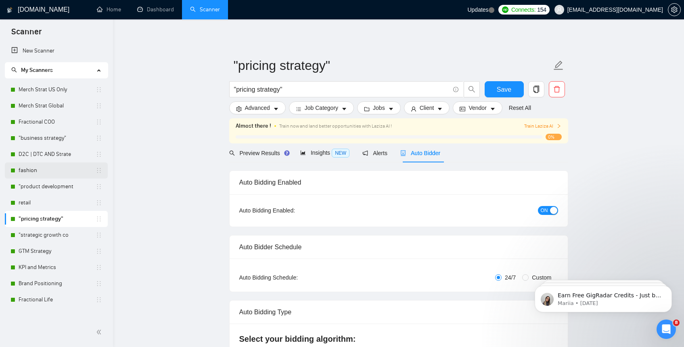
click at [36, 169] on link "fashion" at bounding box center [57, 170] width 77 height 16
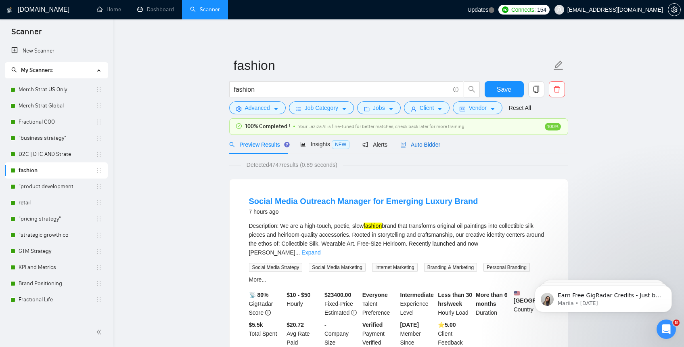
click at [414, 143] on span "Auto Bidder" at bounding box center [420, 144] width 40 height 6
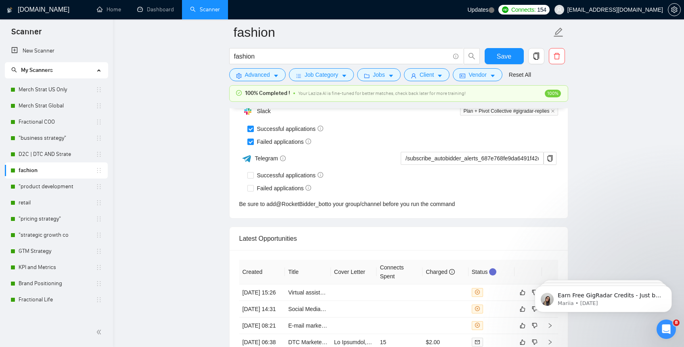
scroll to position [27, 0]
drag, startPoint x: 242, startPoint y: 242, endPoint x: 401, endPoint y: 18, distance: 274.3
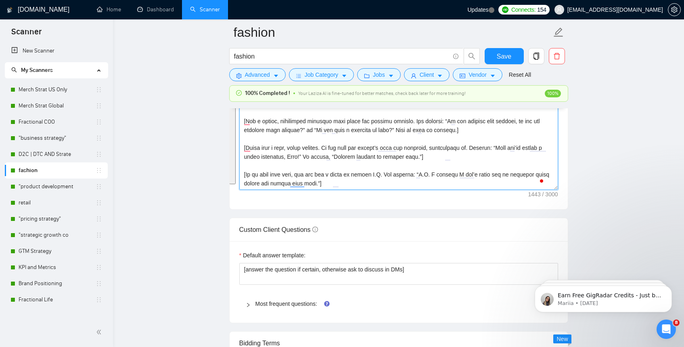
scroll to position [977, 0]
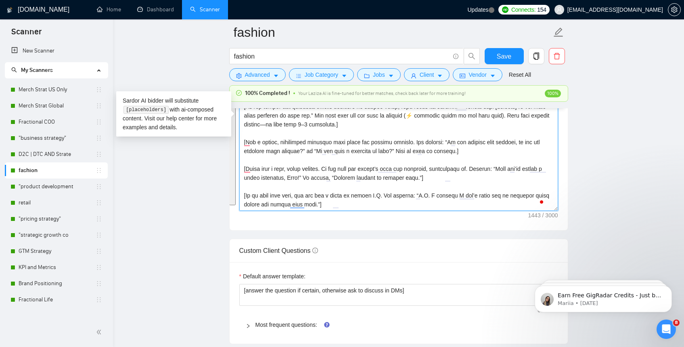
paste textarea "Lore ipsu d sita, consectet adipisci. Elitsed do eiusmodtem inci utlabore, etdo…"
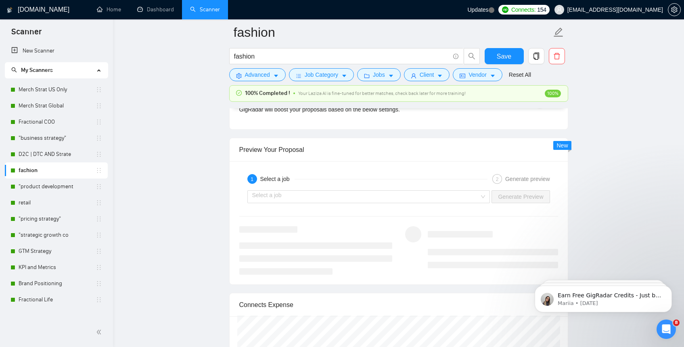
scroll to position [1459, 0]
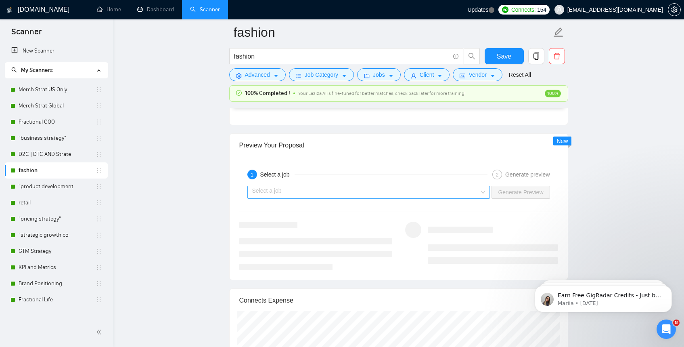
click at [448, 194] on input "search" at bounding box center [366, 192] width 228 height 12
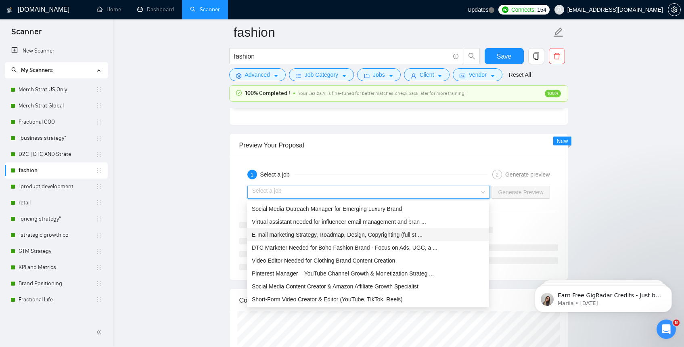
click at [421, 231] on span "E-mail marketing Strategy, Roadmap, Design, Copyrighting (full st ..." at bounding box center [337, 234] width 171 height 6
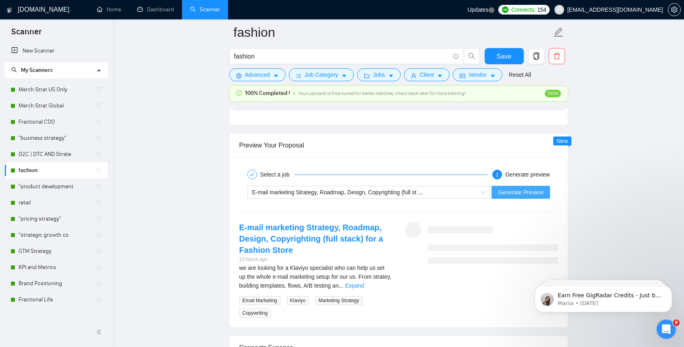
click at [514, 194] on span "Generate Preview" at bounding box center [520, 192] width 45 height 9
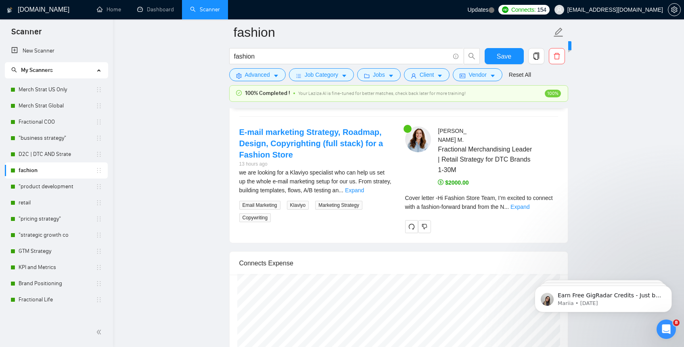
scroll to position [1589, 0]
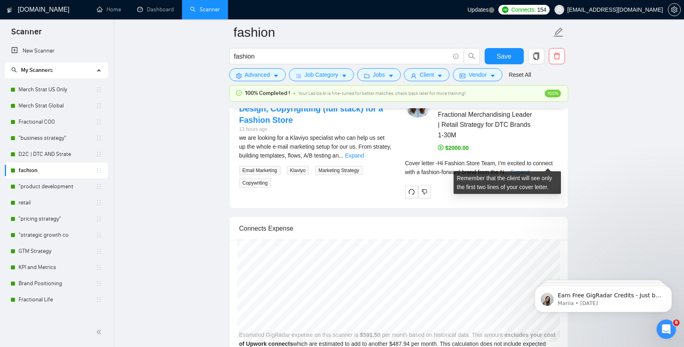
click at [529, 169] on link "Expand" at bounding box center [519, 172] width 19 height 6
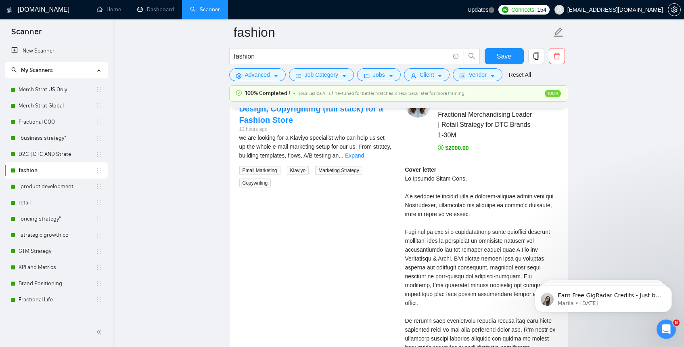
click at [542, 202] on div "Cover letter" at bounding box center [481, 307] width 153 height 284
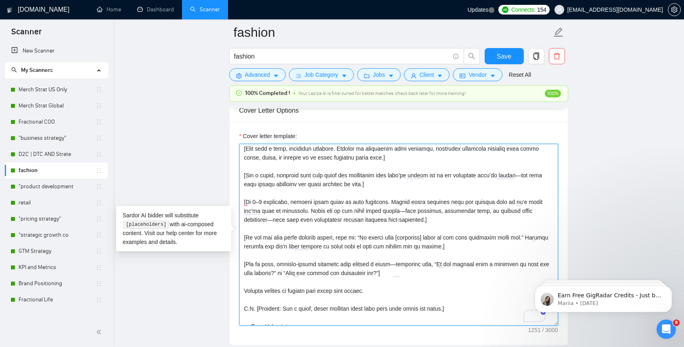
scroll to position [0, 0]
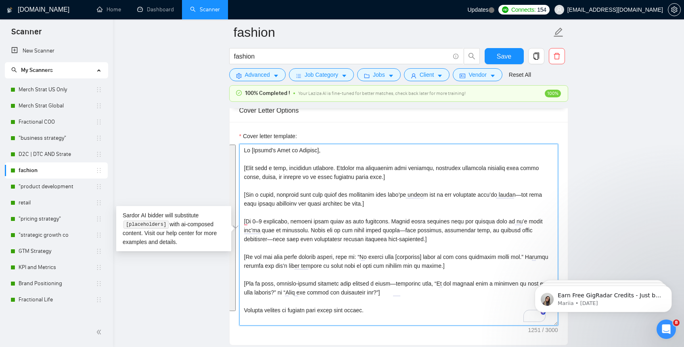
drag, startPoint x: 243, startPoint y: 151, endPoint x: 399, endPoint y: 311, distance: 224.6
click at [399, 311] on textarea "Cover letter template:" at bounding box center [398, 235] width 319 height 182
paste textarea "Lo Ipsu + Dolor Sitametcon, ad elitsedd eiusmod Tempori utl E dolor mag aliq en…"
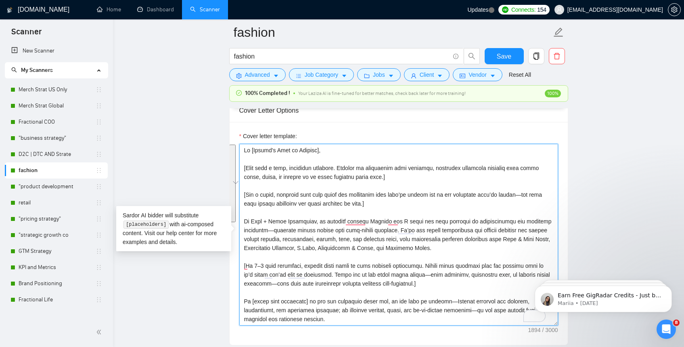
drag, startPoint x: 387, startPoint y: 320, endPoint x: 223, endPoint y: 136, distance: 246.9
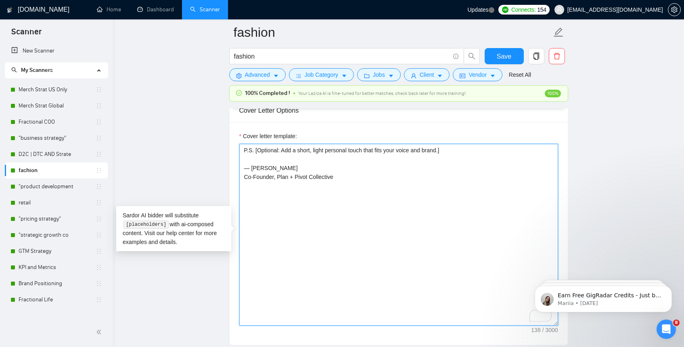
paste textarea "Lo [Ipsumd’s Amet co Adipisc], [Elit sedd e temp, incididun utlabore. Etdolor m…"
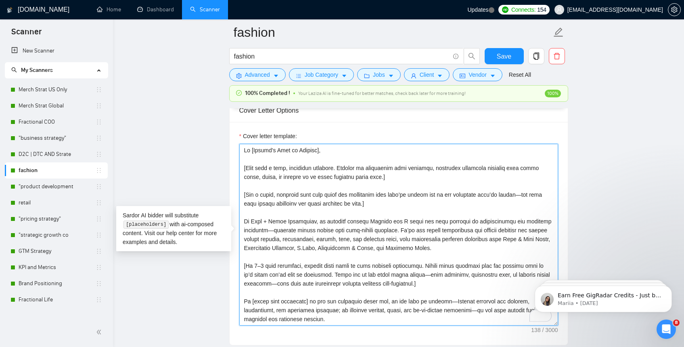
scroll to position [86, 0]
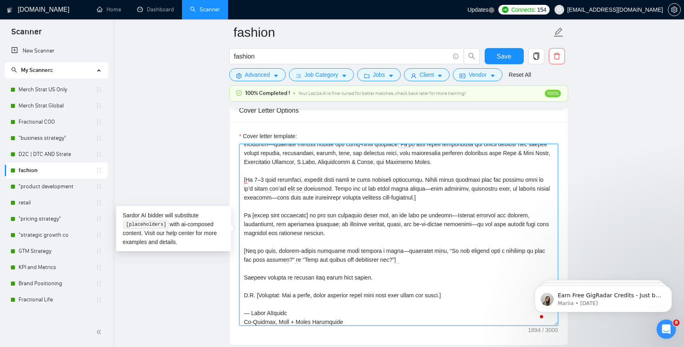
type textarea "P.S. [Optional: Add a short, light personal touch that fits your voice and bran…"
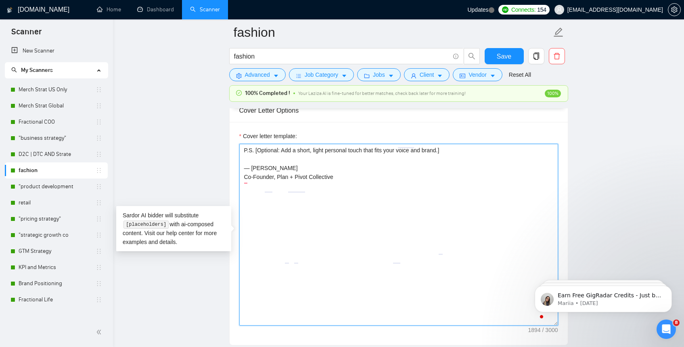
scroll to position [0, 0]
drag, startPoint x: 368, startPoint y: 207, endPoint x: 255, endPoint y: 148, distance: 127.6
click at [255, 148] on textarea "P.S. [Optional: Add a short, light personal touch that fits your voice and bran…" at bounding box center [398, 235] width 319 height 182
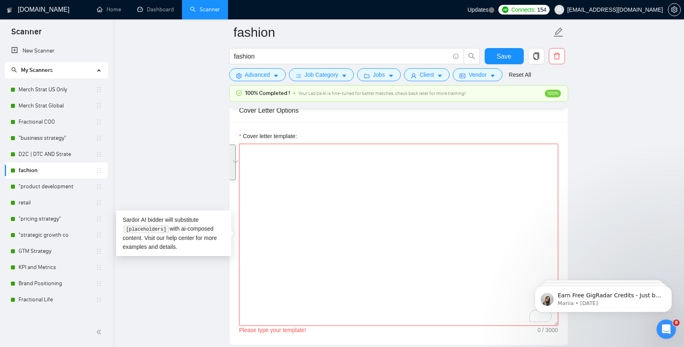
paste textarea "Lo [Ipsumd’s Amet co Adipisc], [Elit sedd e temp, incididun utlabore. Etdolor m…"
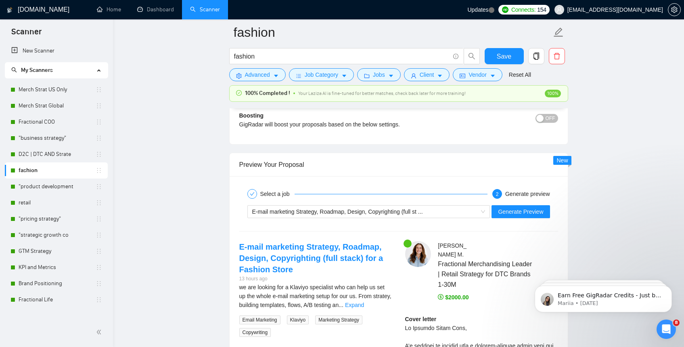
scroll to position [1441, 0]
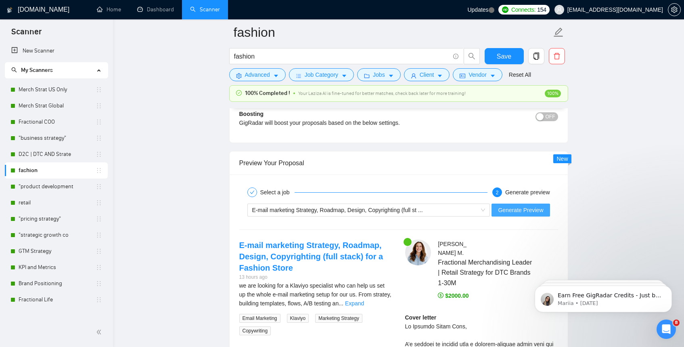
click at [516, 211] on span "Generate Preview" at bounding box center [520, 209] width 45 height 9
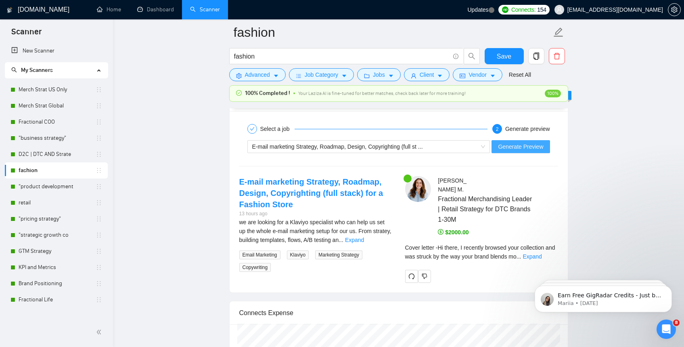
scroll to position [1515, 0]
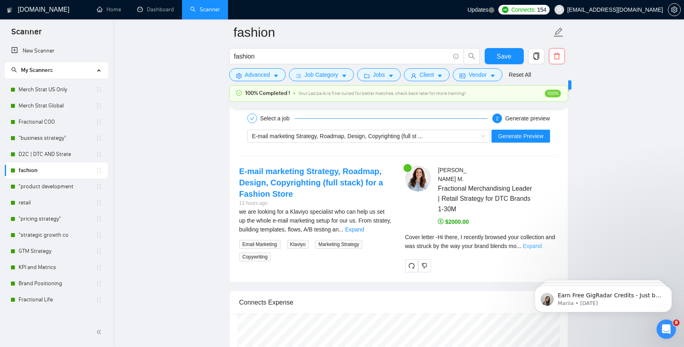
click at [541, 243] on link "Expand" at bounding box center [532, 246] width 19 height 6
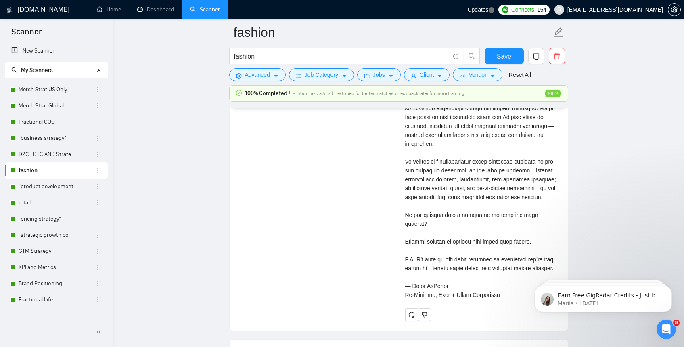
scroll to position [1838, 0]
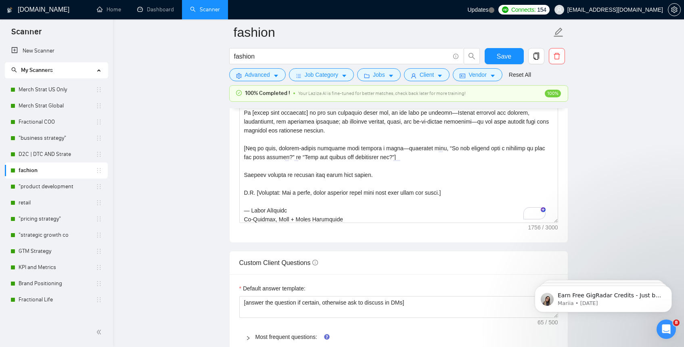
scroll to position [949, 0]
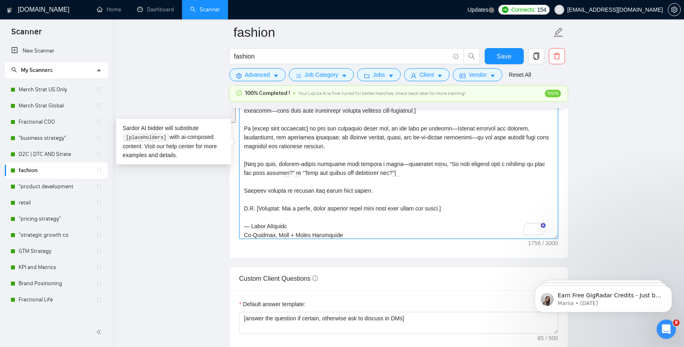
drag, startPoint x: 379, startPoint y: 234, endPoint x: 254, endPoint y: 87, distance: 192.9
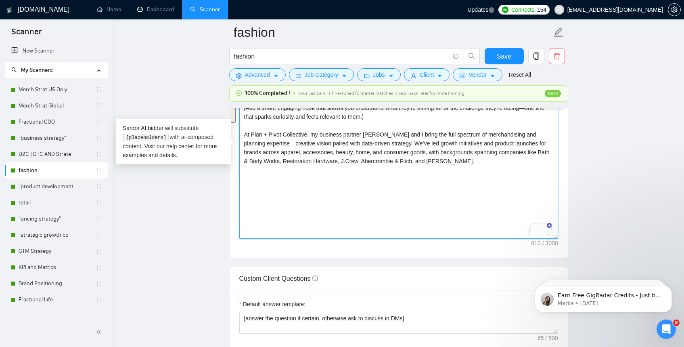
scroll to position [0, 0]
drag, startPoint x: 289, startPoint y: 211, endPoint x: 234, endPoint y: 101, distance: 122.9
type textarea "Hi [Client’s Name or Company], [Open with a warm, confident greeting. Instead o…"
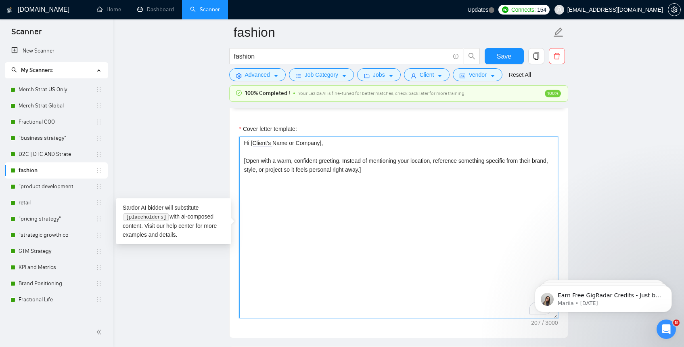
scroll to position [867, 0]
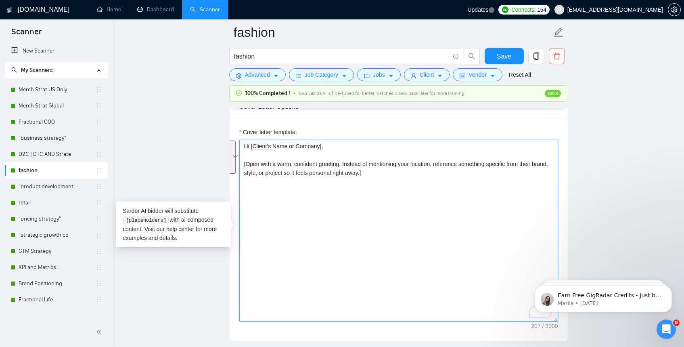
drag, startPoint x: 406, startPoint y: 184, endPoint x: 315, endPoint y: 126, distance: 107.4
click at [315, 126] on div "Cover letter template: Hi [Client’s Name or Company], [Open with a warm, confid…" at bounding box center [399, 229] width 338 height 223
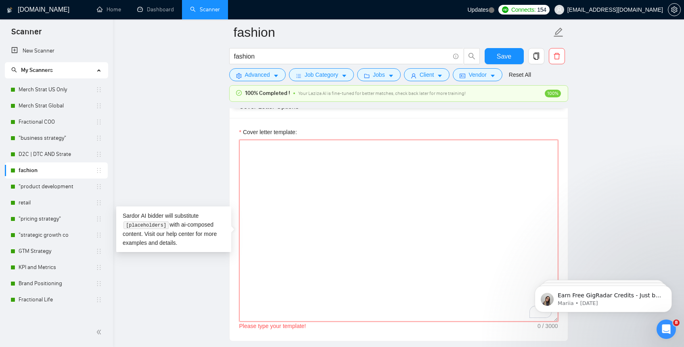
paste textarea "Lo [Ipsumd’s Amet co Adipisc], [Elit sedd e temp, incididun utlabore. Etdolor m…"
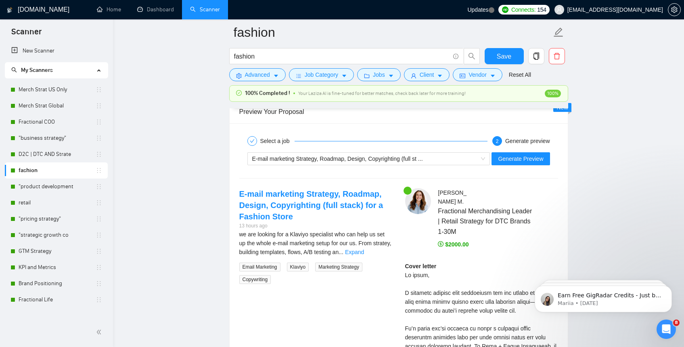
scroll to position [1489, 0]
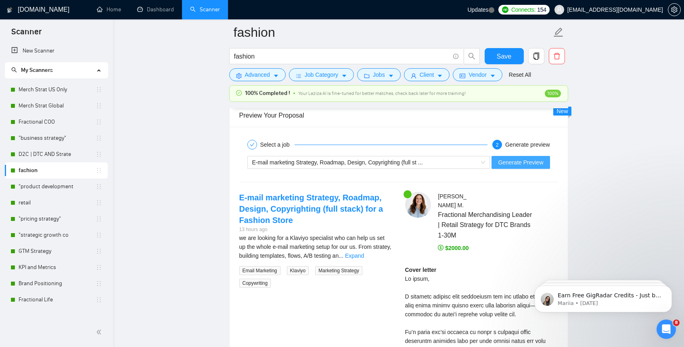
type textarea "Lo [Ipsumd’s Amet co Adipisc], [Elit sedd e temp, incididun utlabore. Etdolor m…"
click at [526, 164] on span "Generate Preview" at bounding box center [520, 162] width 45 height 9
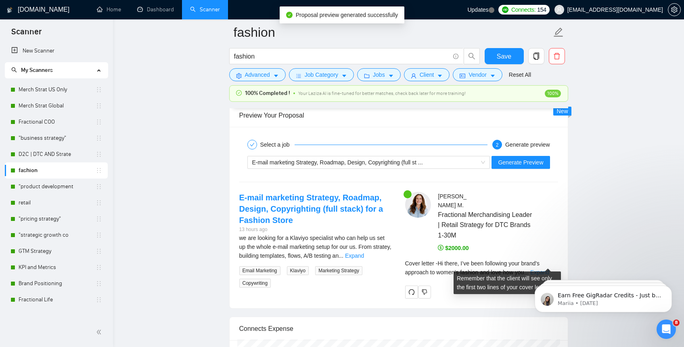
click at [542, 269] on link "Expand" at bounding box center [539, 272] width 19 height 6
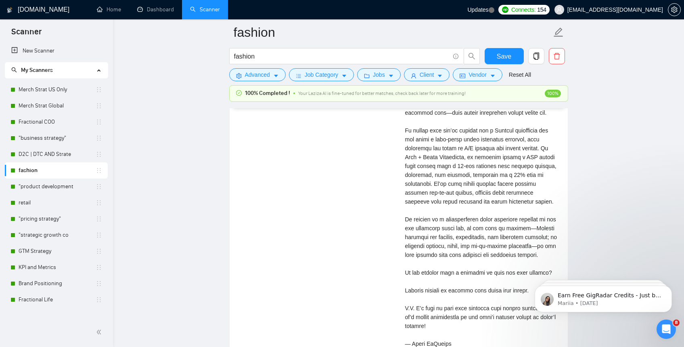
scroll to position [1583, 0]
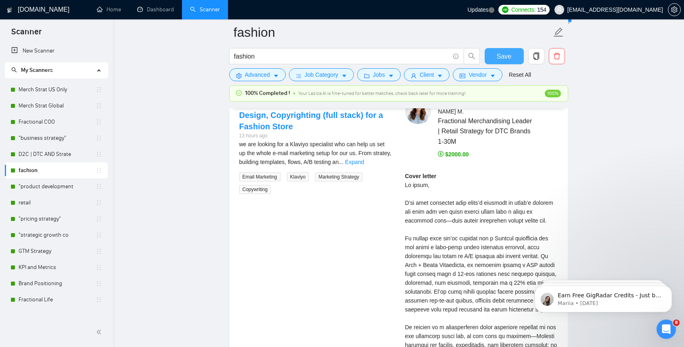
click at [509, 54] on span "Save" at bounding box center [504, 56] width 15 height 10
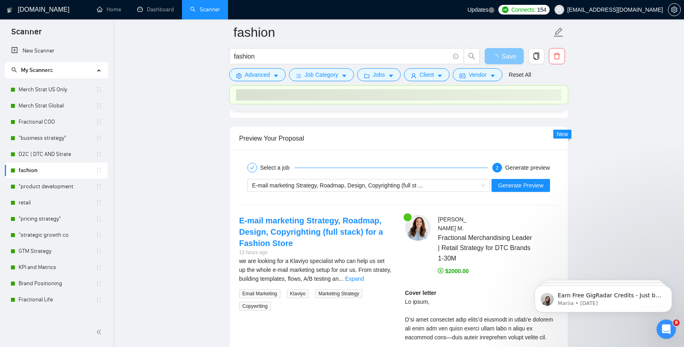
scroll to position [1454, 0]
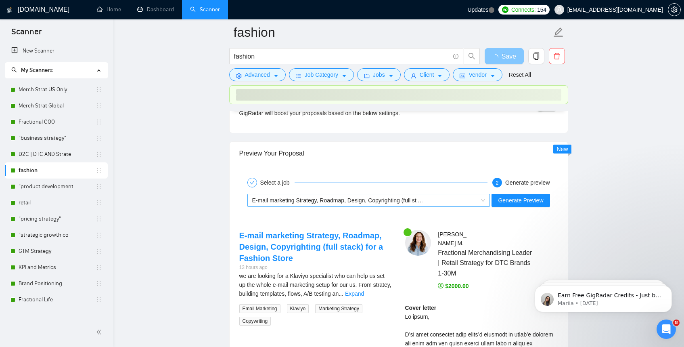
click at [449, 198] on div "E-mail marketing Strategy, Roadmap, Design, Copyrighting (full st ..." at bounding box center [365, 200] width 226 height 12
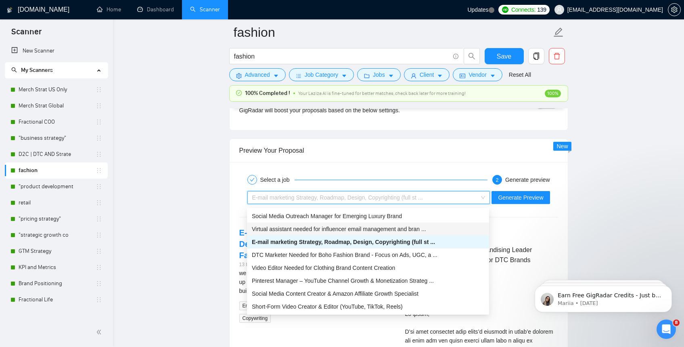
click at [424, 232] on span "Virtual assistant needed for influencer email management and bran ..." at bounding box center [339, 229] width 174 height 6
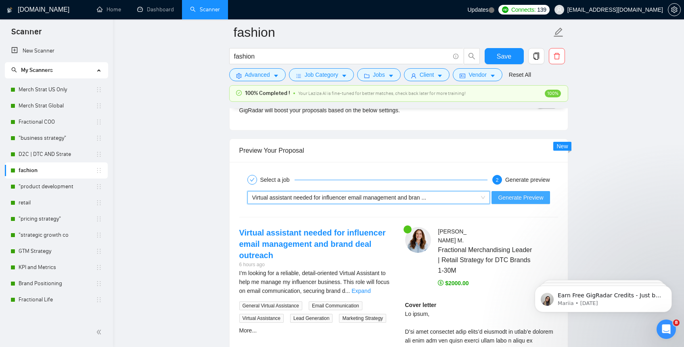
click at [522, 196] on span "Generate Preview" at bounding box center [520, 197] width 45 height 9
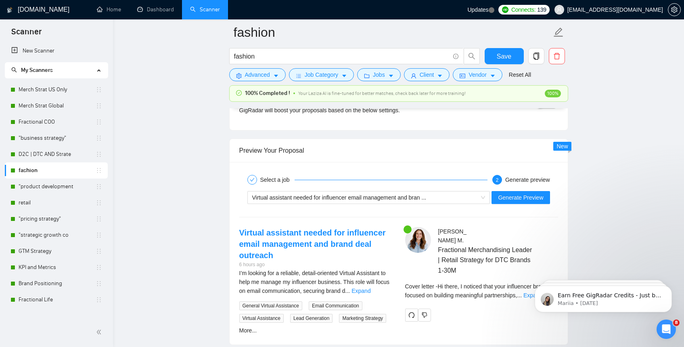
click at [531, 284] on body "Earn Free GigRadar Credits - Just by Sharing Your Story! 💬 Want more credits fo…" at bounding box center [603, 297] width 155 height 50
click at [533, 285] on body "Earn Free GigRadar Credits - Just by Sharing Your Story! 💬 Want more credits fo…" at bounding box center [603, 297] width 155 height 50
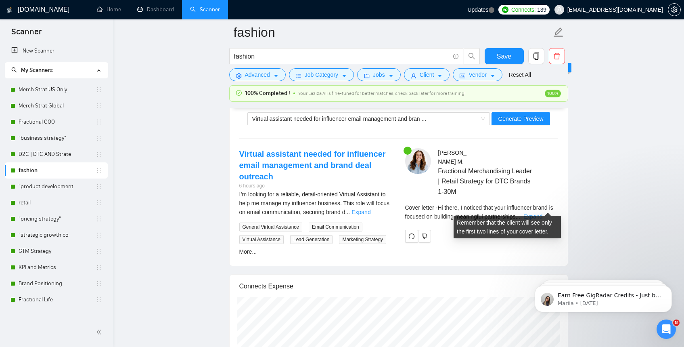
click at [542, 213] on link "Expand" at bounding box center [532, 216] width 19 height 6
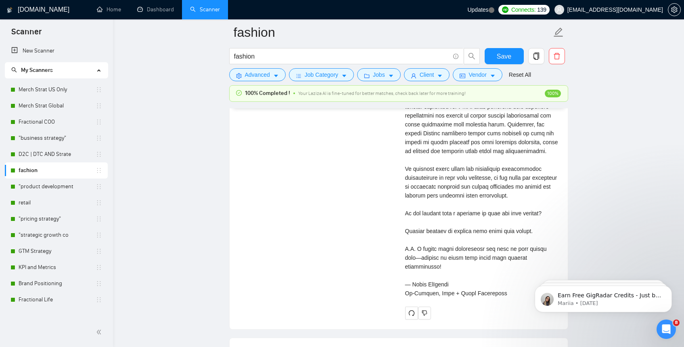
scroll to position [1775, 0]
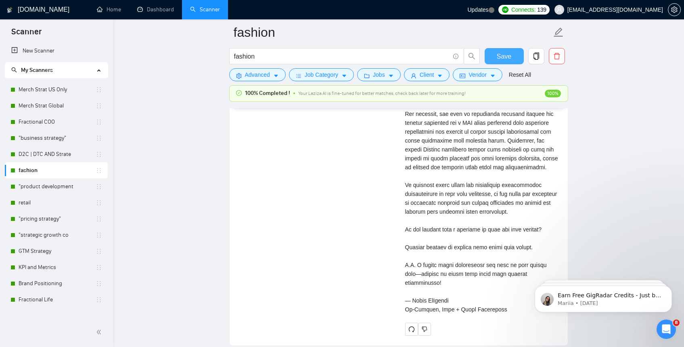
click at [523, 53] on button "Save" at bounding box center [504, 56] width 39 height 16
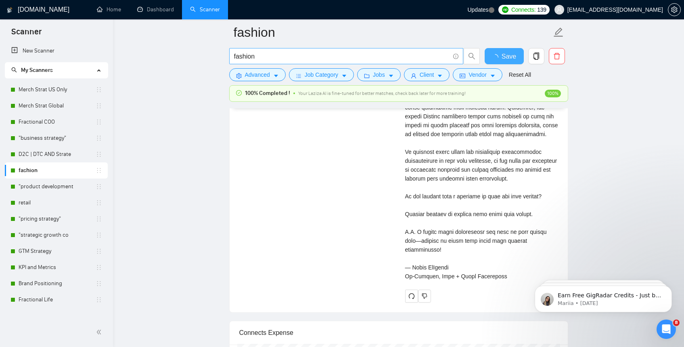
checkbox input "true"
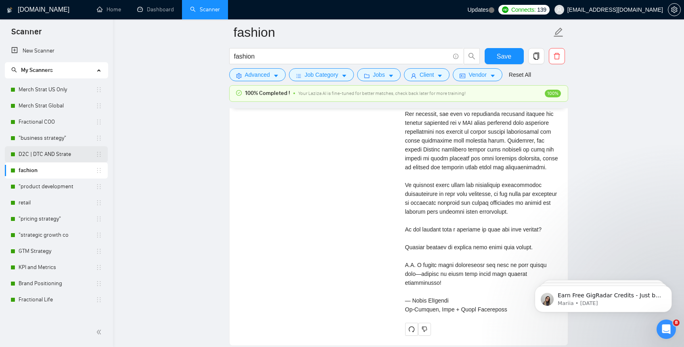
click at [59, 158] on link "D2C | DTC AND Strate" at bounding box center [57, 154] width 77 height 16
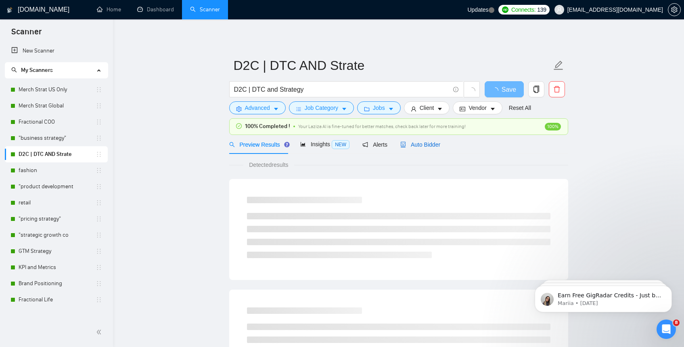
click at [439, 148] on div "Auto Bidder" at bounding box center [420, 144] width 40 height 9
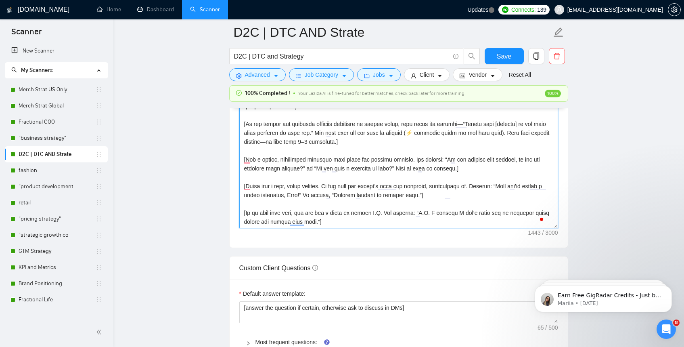
scroll to position [27, 0]
drag, startPoint x: 243, startPoint y: 210, endPoint x: 331, endPoint y: 222, distance: 89.1
click at [331, 222] on textarea "Cover letter template:" at bounding box center [398, 137] width 319 height 182
type textarea ".”]"
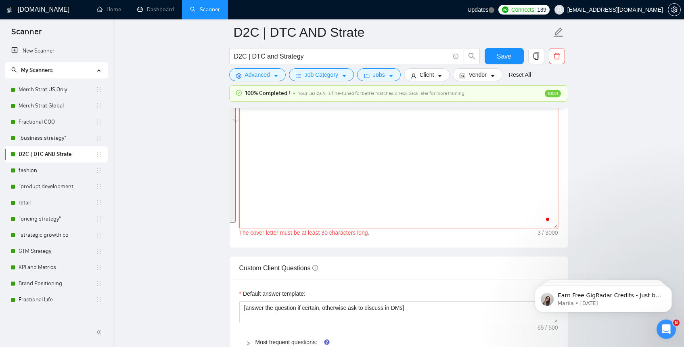
scroll to position [0, 0]
click at [477, 165] on textarea ".”]" at bounding box center [398, 137] width 319 height 182
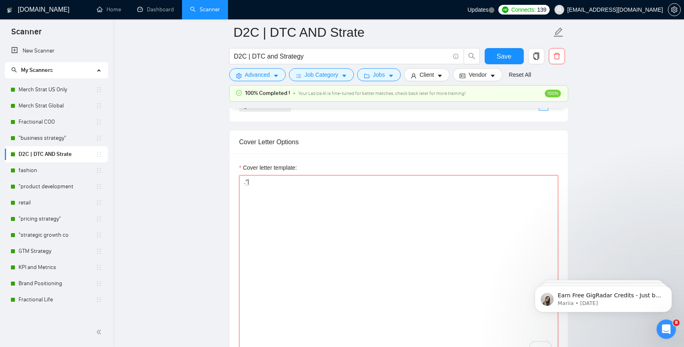
scroll to position [828, 0]
drag, startPoint x: 277, startPoint y: 183, endPoint x: 228, endPoint y: 182, distance: 48.4
paste textarea "Lo [Ipsumd’s Amet co Adipisc], [Elit sedd e temp, incididun utlabore. Etdolor m…"
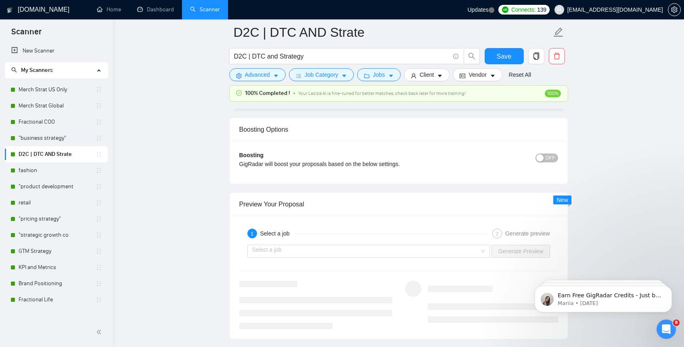
scroll to position [1451, 0]
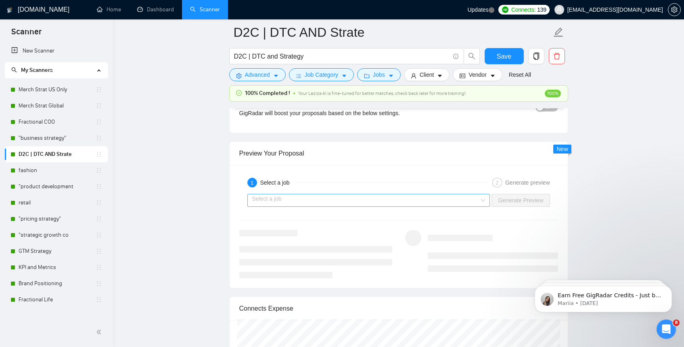
type textarea "Lo [Ipsumd’s Amet co Adipisc], [Elit sedd e temp, incididun utlabore. Etdolor m…"
click at [477, 202] on input "search" at bounding box center [366, 200] width 228 height 12
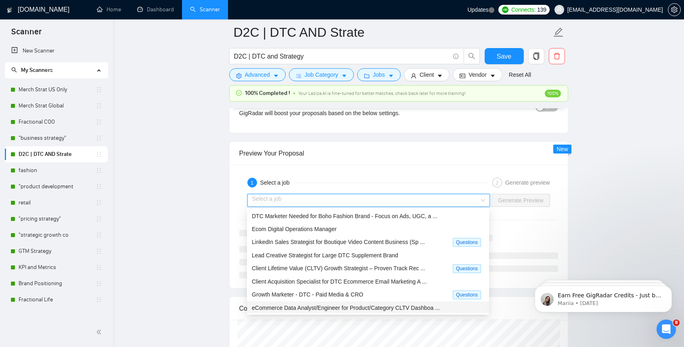
click at [388, 306] on span "eCommerce Data Analyst/Engineer for Product/Category CLTV Dashboa ..." at bounding box center [346, 307] width 188 height 6
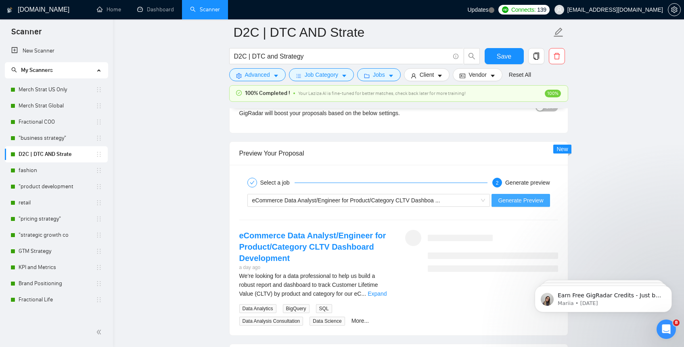
click at [510, 201] on span "Generate Preview" at bounding box center [520, 200] width 45 height 9
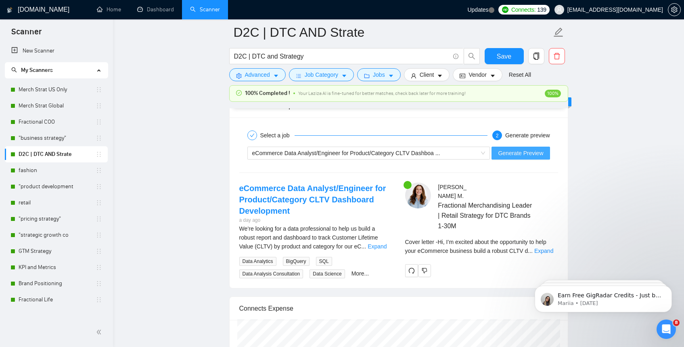
scroll to position [1516, 0]
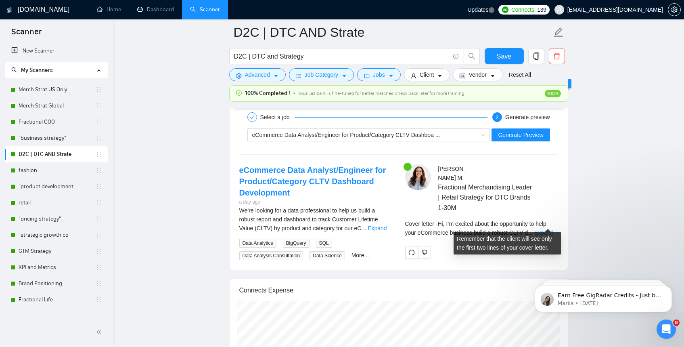
click at [546, 229] on link "Expand" at bounding box center [543, 232] width 19 height 6
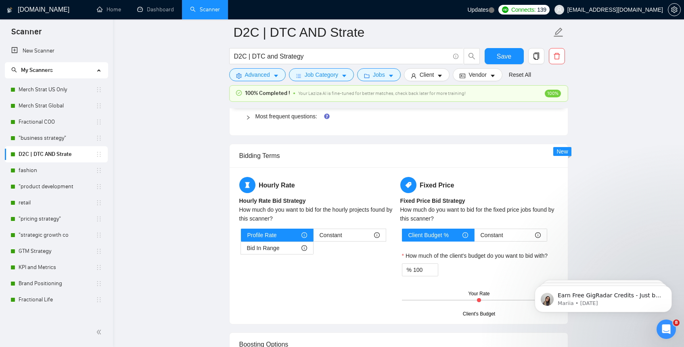
scroll to position [1133, 0]
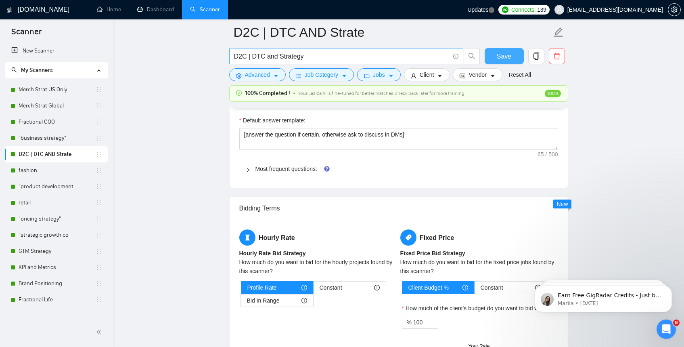
click at [511, 59] on button "Save" at bounding box center [504, 56] width 39 height 16
click at [55, 138] on link ""business strategy"" at bounding box center [57, 138] width 77 height 16
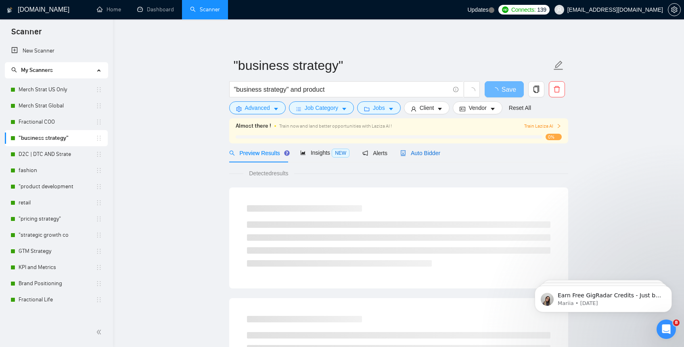
click at [418, 151] on span "Auto Bidder" at bounding box center [420, 153] width 40 height 6
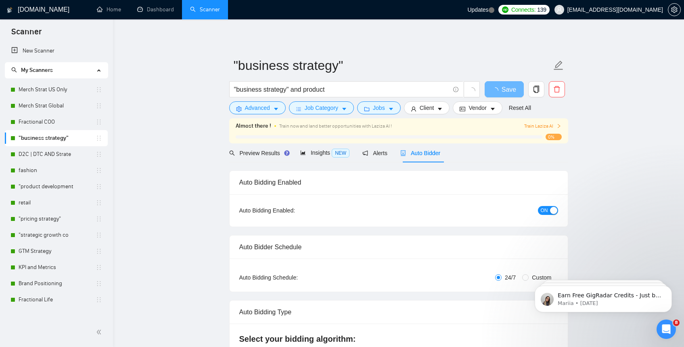
checkbox input "true"
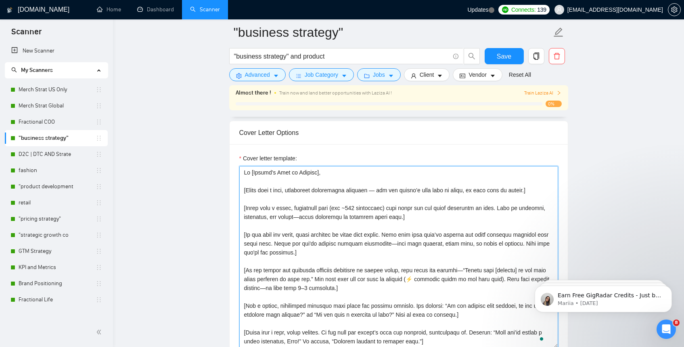
scroll to position [27, 0]
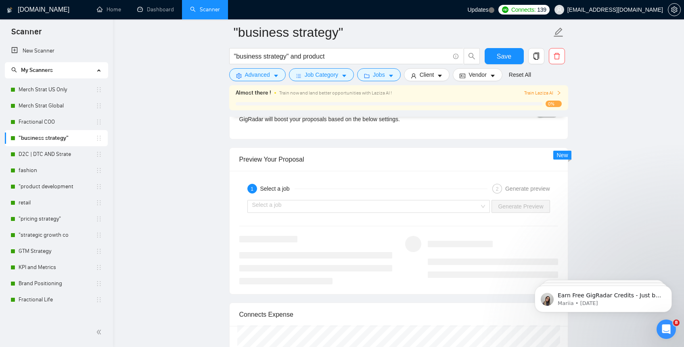
drag, startPoint x: 243, startPoint y: 204, endPoint x: 308, endPoint y: 374, distance: 182.8
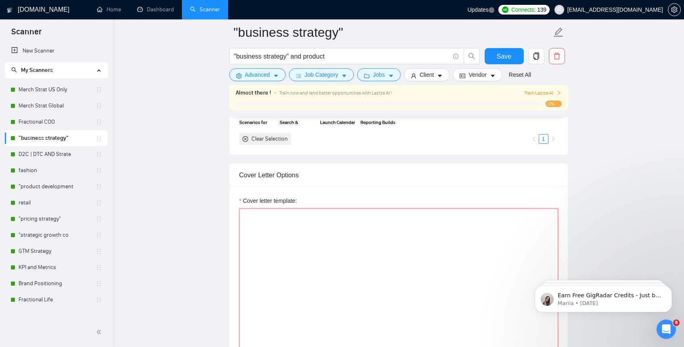
scroll to position [811, 0]
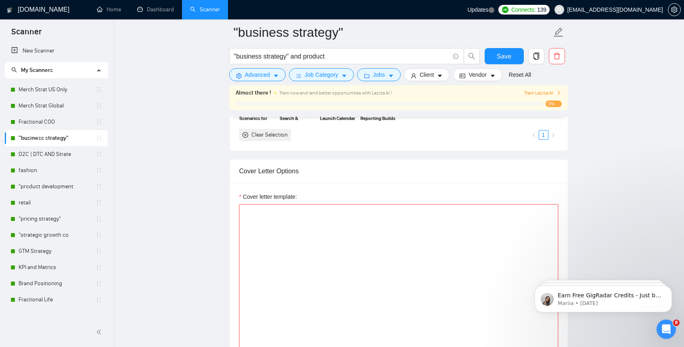
paste textarea "Lo [Ipsumd’s Amet co Adipisc], [Elit sedd e temp, incididun utlabore. Etdolor m…"
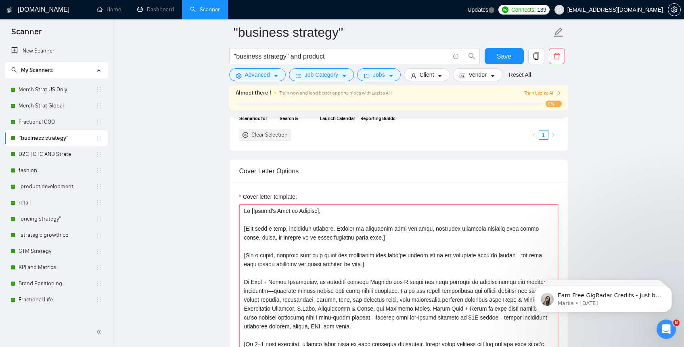
scroll to position [104, 0]
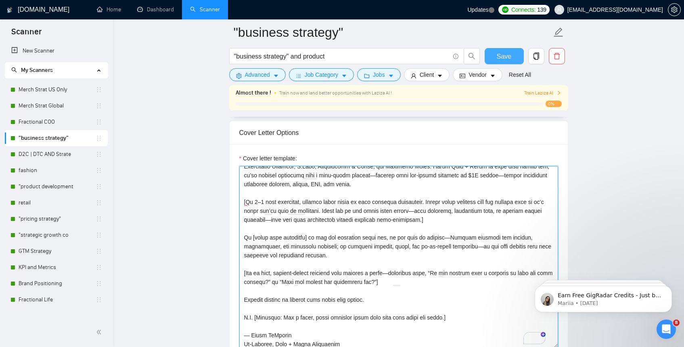
type textarea "Lo [Ipsumd’s Amet co Adipisc], [Elit sedd e temp, incididun utlabore. Etdolor m…"
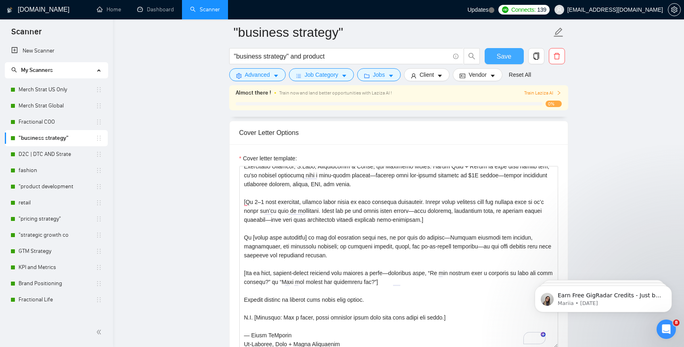
click at [511, 61] on button "Save" at bounding box center [504, 56] width 39 height 16
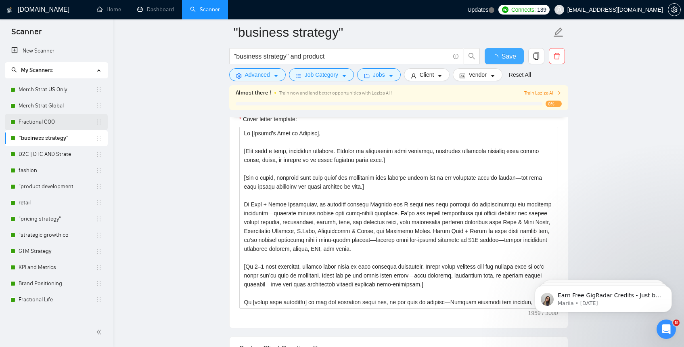
checkbox input "true"
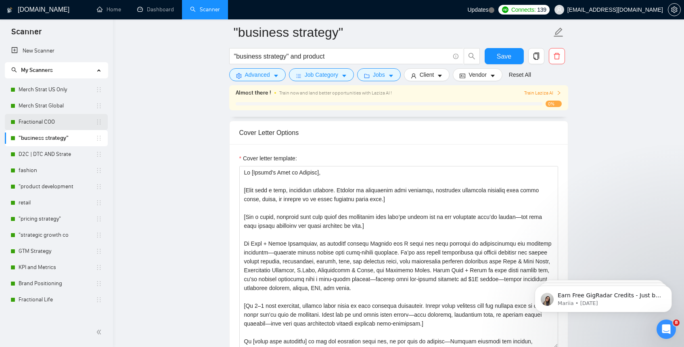
click at [23, 128] on link "Fractional COO" at bounding box center [57, 122] width 77 height 16
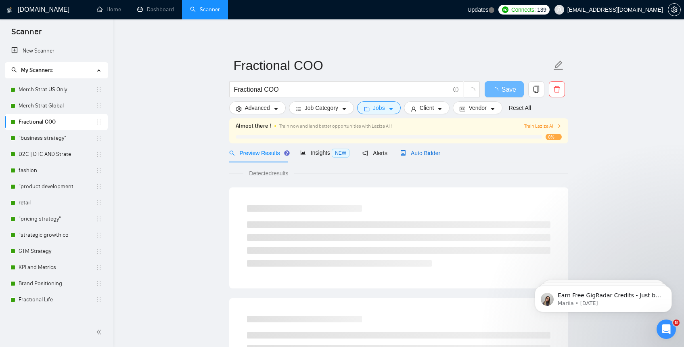
click at [433, 153] on span "Auto Bidder" at bounding box center [420, 153] width 40 height 6
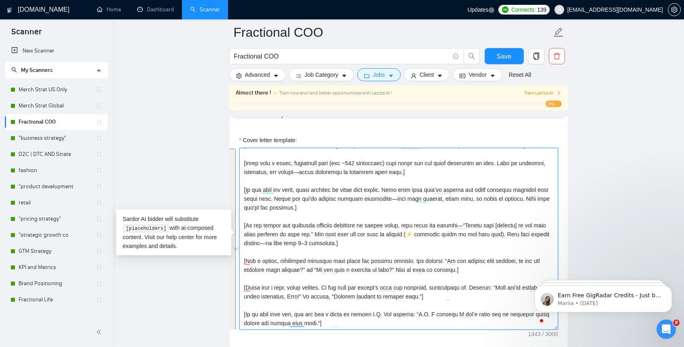
scroll to position [27, 0]
drag, startPoint x: 244, startPoint y: 153, endPoint x: 294, endPoint y: 324, distance: 178.1
click at [294, 324] on textarea "Cover letter template:" at bounding box center [398, 239] width 319 height 182
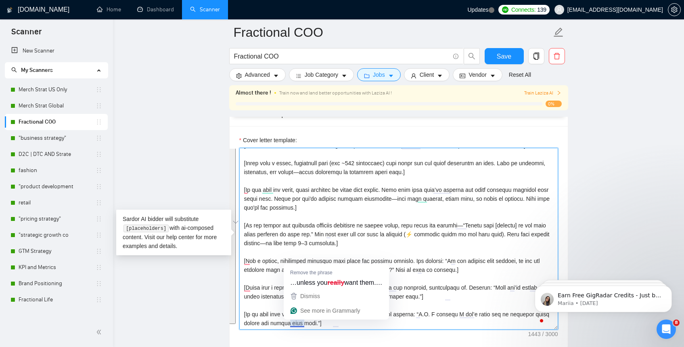
type textarea "ally want them.”]"
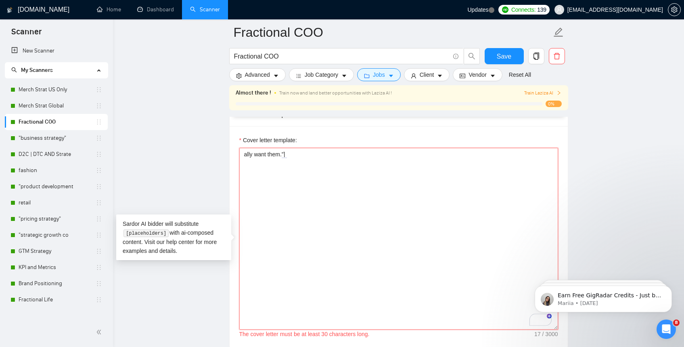
drag, startPoint x: 339, startPoint y: 161, endPoint x: 212, endPoint y: 154, distance: 127.3
click at [212, 154] on main "Fractional COO Fractional COO Save Advanced Job Category Jobs Client Vendor Res…" at bounding box center [398, 326] width 545 height 2322
paste textarea "Lo [Ipsumd’s Amet co Adipisc], [Elit sedd e temp, incididun utlabore. Etdolor m…"
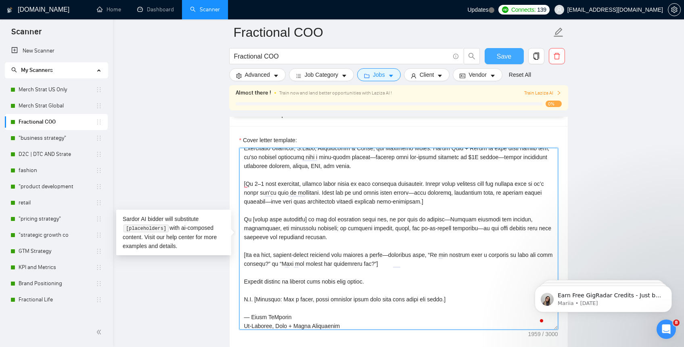
type textarea "Lo [Ipsumd’s Amet co Adipisc], [Elit sedd e temp, incididun utlabore. Etdolor m…"
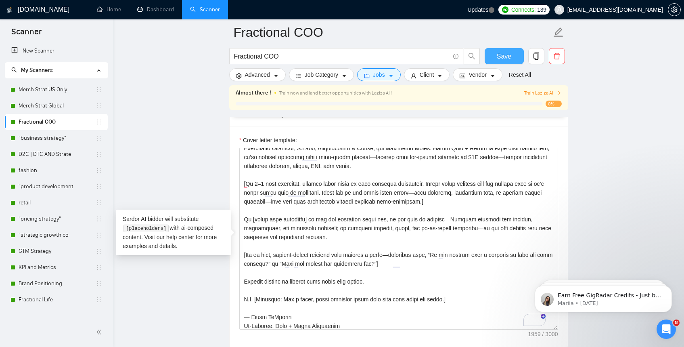
drag, startPoint x: 506, startPoint y: 51, endPoint x: 500, endPoint y: 51, distance: 6.5
click at [506, 51] on span "Save" at bounding box center [504, 56] width 15 height 10
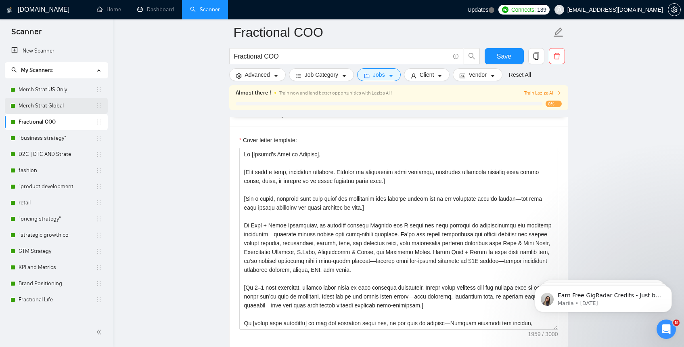
click at [56, 105] on link "Merch Strat Global" at bounding box center [57, 106] width 77 height 16
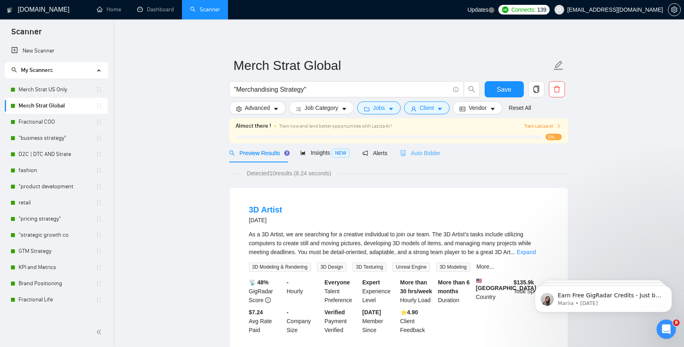
click at [439, 146] on div "Auto Bidder" at bounding box center [420, 152] width 40 height 19
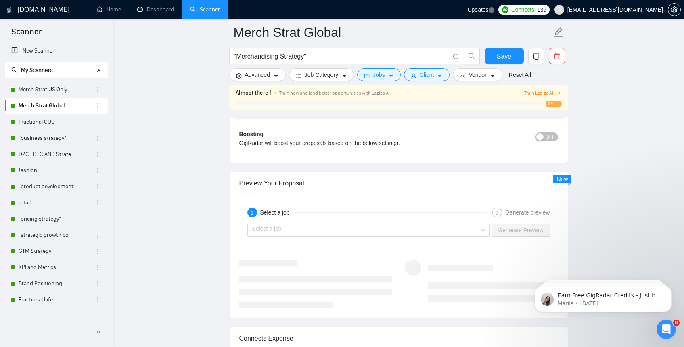
drag, startPoint x: 243, startPoint y: 185, endPoint x: 348, endPoint y: 116, distance: 126.0
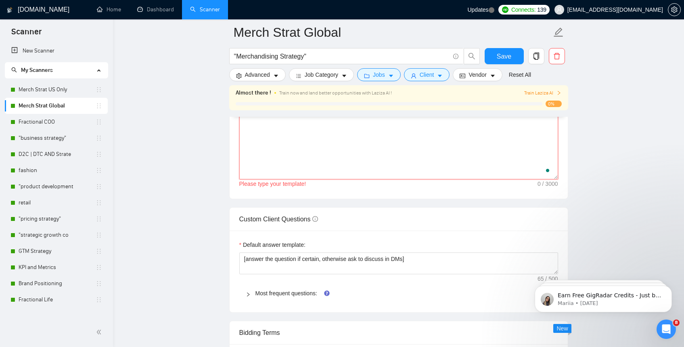
paste textarea "Lo [Ipsumd’s Amet co Adipisc], [Elit sedd e temp, incididun utlabore. Etdolor m…"
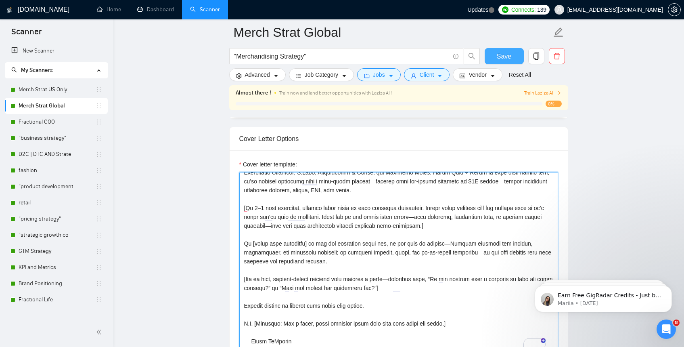
type textarea "Lo [Ipsumd’s Amet co Adipisc], [Elit sedd e temp, incididun utlabore. Etdolor m…"
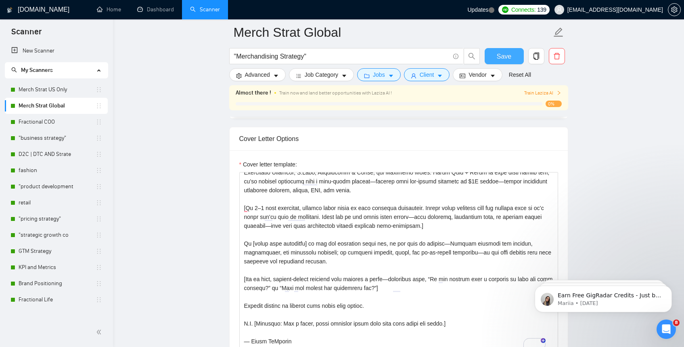
click at [504, 54] on span "Save" at bounding box center [504, 56] width 15 height 10
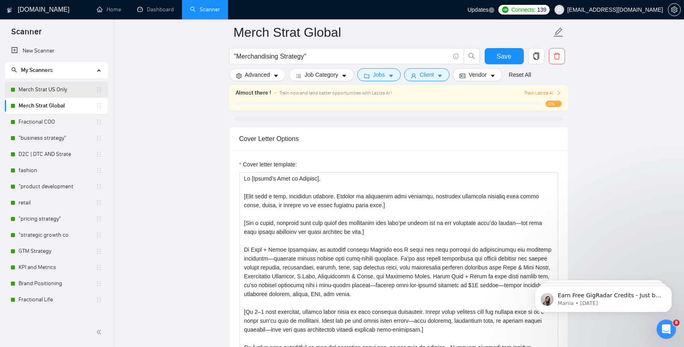
click at [54, 90] on link "Merch Strat US Only" at bounding box center [57, 90] width 77 height 16
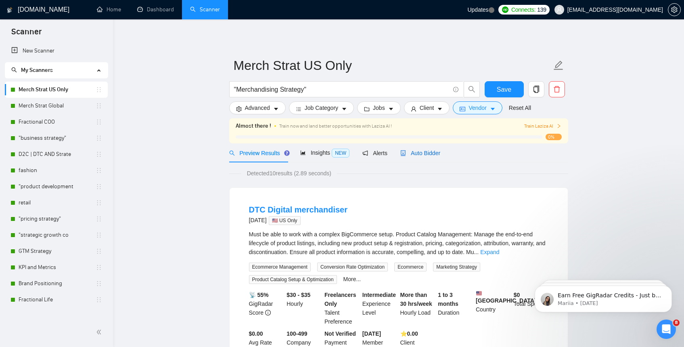
click at [434, 155] on span "Auto Bidder" at bounding box center [420, 153] width 40 height 6
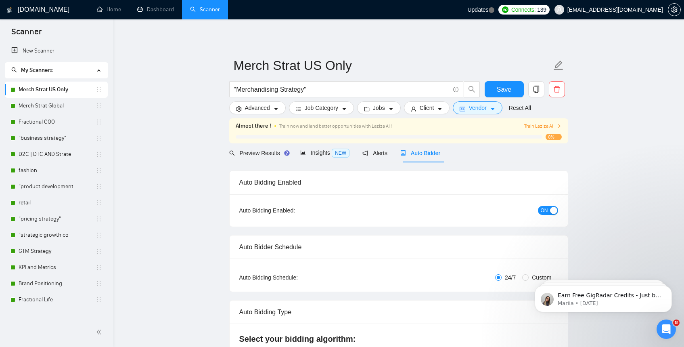
checkbox input "true"
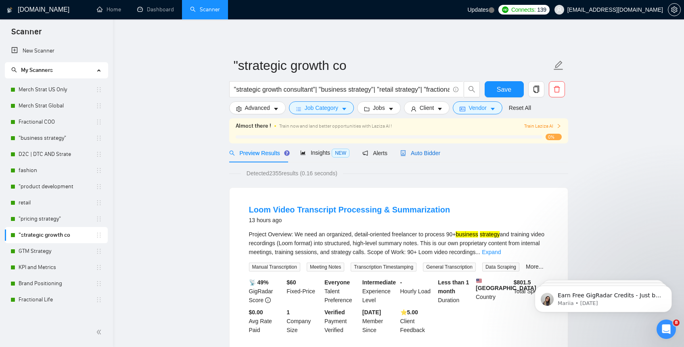
click at [418, 154] on span "Auto Bidder" at bounding box center [420, 153] width 40 height 6
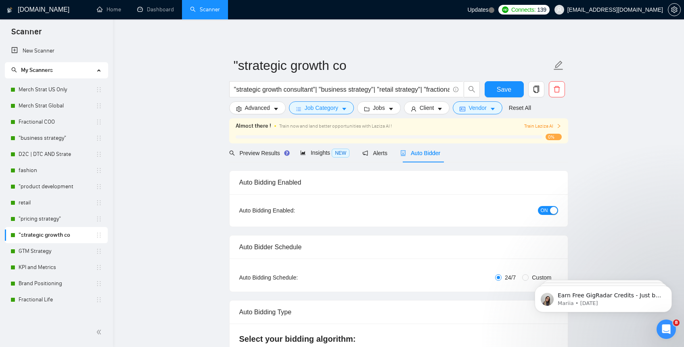
checkbox input "true"
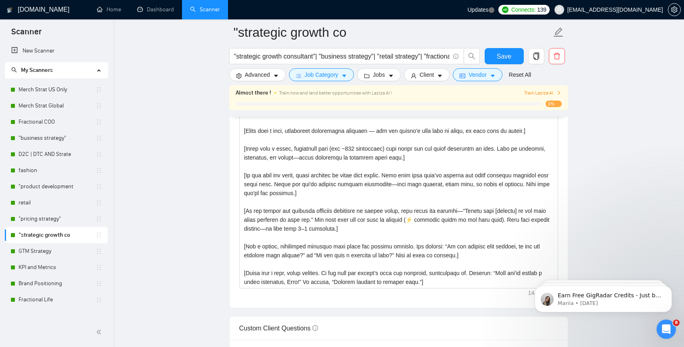
scroll to position [910, 0]
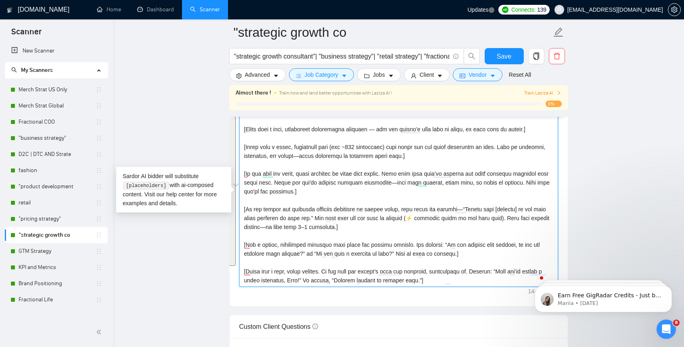
drag, startPoint x: 460, startPoint y: 281, endPoint x: 237, endPoint y: 118, distance: 276.1
click at [237, 118] on div "Cover letter template:" at bounding box center [399, 194] width 338 height 223
type textarea "Hi [Client’s Name or Company], [If it fits your tone, you can add a light or ch…"
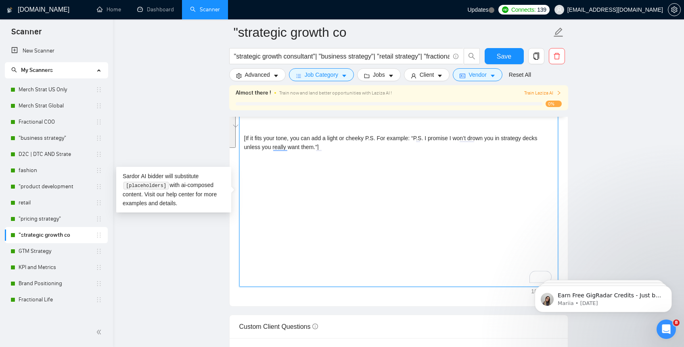
drag, startPoint x: 340, startPoint y: 150, endPoint x: 247, endPoint y: 95, distance: 107.6
click at [247, 95] on div ""strategic growth co "strategic growth consultant"| "business strategy"| "retai…" at bounding box center [398, 316] width 339 height 2389
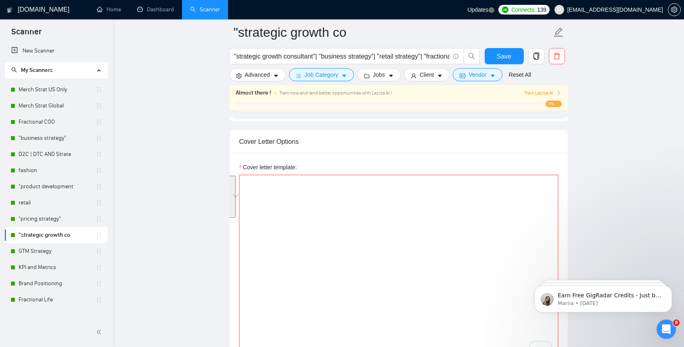
scroll to position [795, 0]
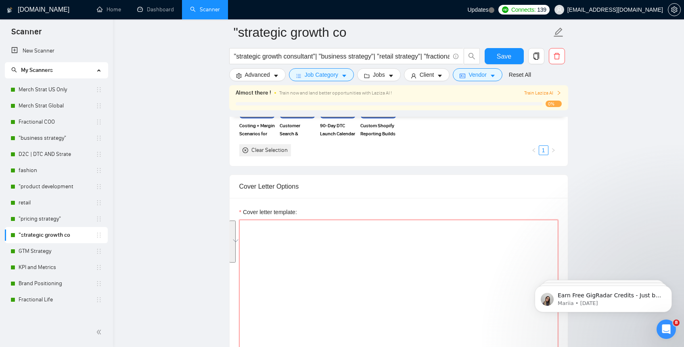
paste textarea "Lo [Ipsumd’s Amet co Adipisc], [Elit sedd e temp, incididun utlabore. Etdolor m…"
type textarea "Lo [Ipsumd’s Amet co Adipisc], [Elit sedd e temp, incididun utlabore. Etdolor m…"
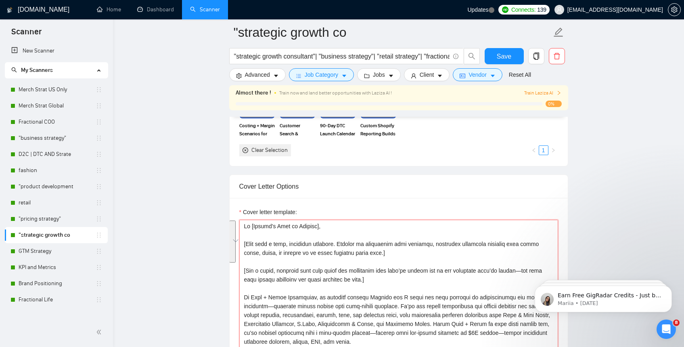
scroll to position [104, 0]
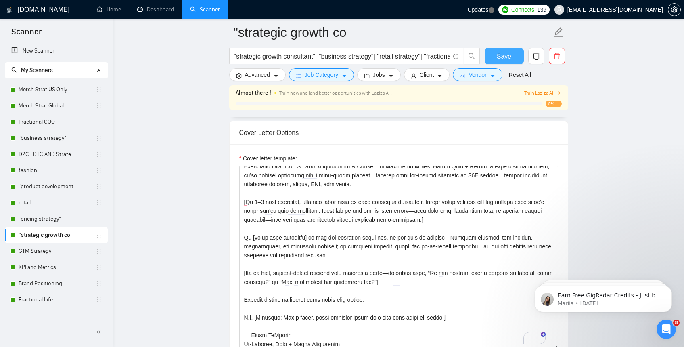
click at [505, 55] on span "Save" at bounding box center [504, 56] width 15 height 10
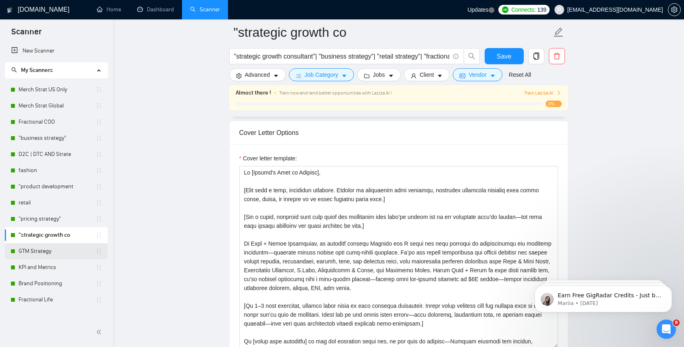
click at [42, 249] on link "GTM Strategy" at bounding box center [57, 251] width 77 height 16
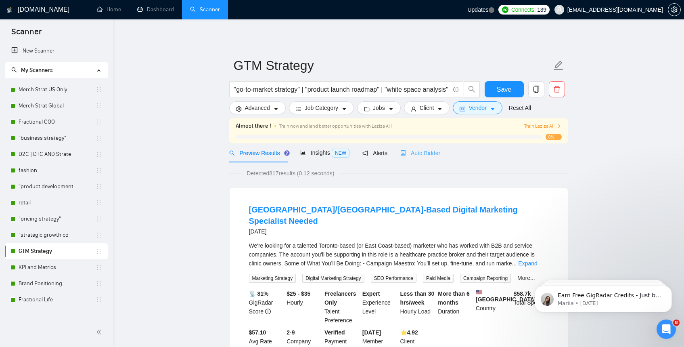
click at [418, 146] on div "Auto Bidder" at bounding box center [420, 152] width 40 height 19
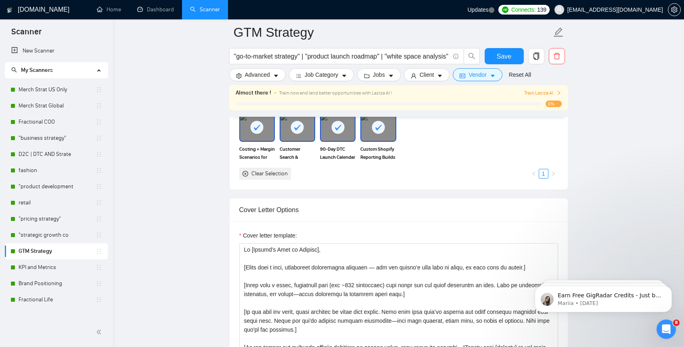
scroll to position [821, 0]
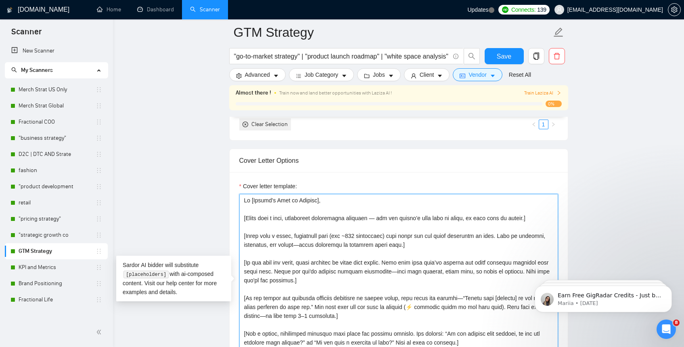
drag, startPoint x: 244, startPoint y: 199, endPoint x: 275, endPoint y: 330, distance: 135.3
click at [275, 330] on textarea "Cover letter template:" at bounding box center [398, 285] width 319 height 182
type textarea "e, thoughtful question that moves the project forward. For example: “Do you alr…"
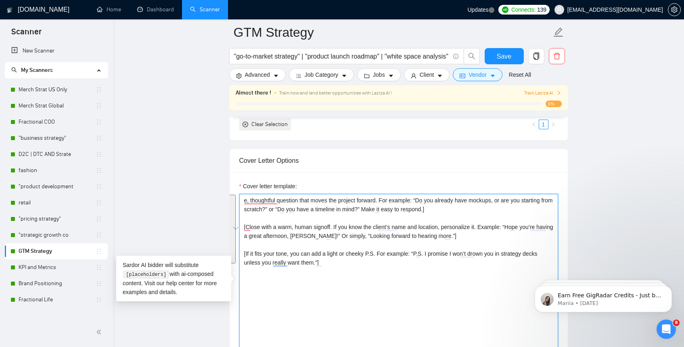
drag, startPoint x: 343, startPoint y: 279, endPoint x: 239, endPoint y: 175, distance: 147.2
click at [239, 175] on div "Cover letter template: e, thoughtful question that moves the project forward. F…" at bounding box center [399, 283] width 338 height 223
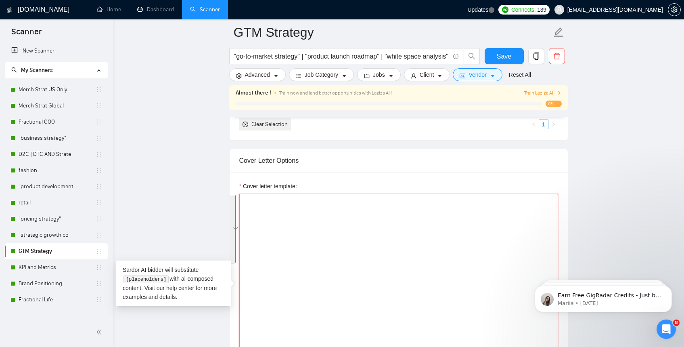
paste textarea "Lo [Ipsumd’s Amet co Adipisc], [Elit sedd e temp, incididun utlabore. Etdolor m…"
type textarea "Lo [Ipsumd’s Amet co Adipisc], [Elit sedd e temp, incididun utlabore. Etdolor m…"
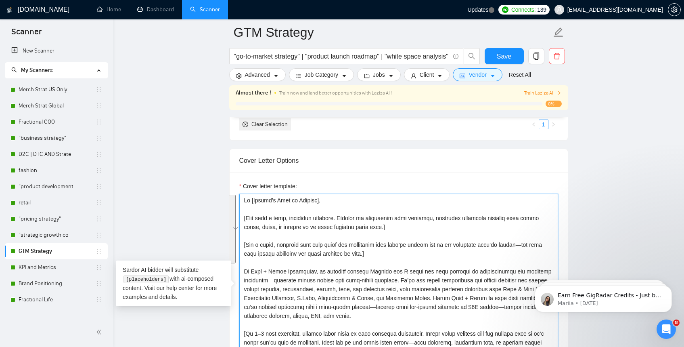
scroll to position [104, 0]
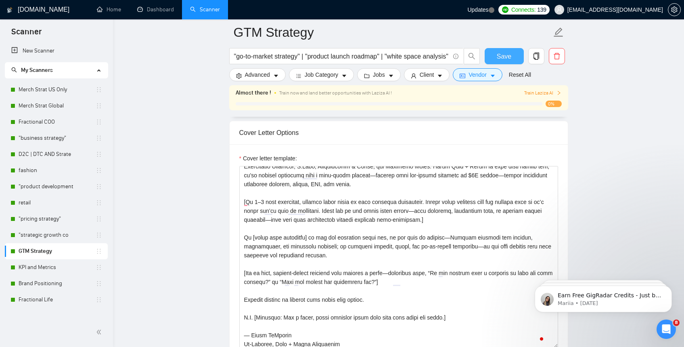
click at [502, 56] on span "Save" at bounding box center [504, 56] width 15 height 10
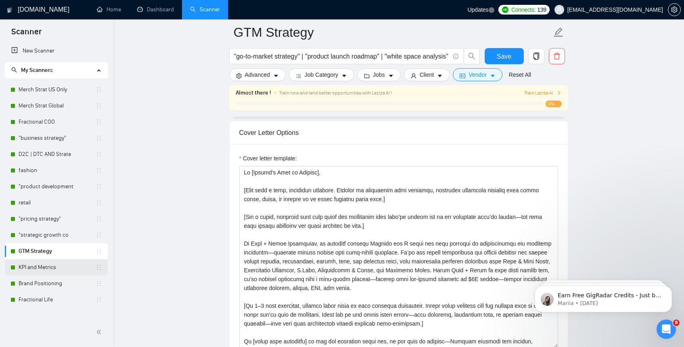
click at [55, 265] on link "KPI and Metrics" at bounding box center [57, 267] width 77 height 16
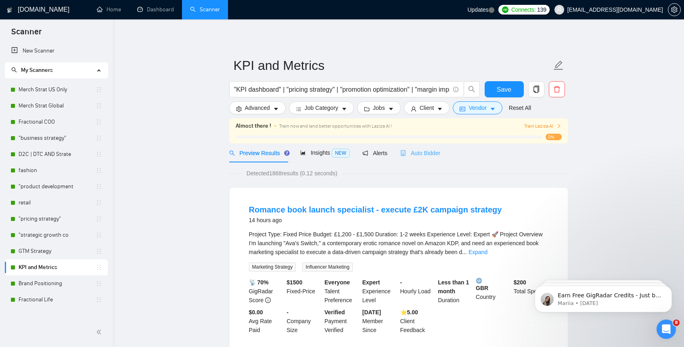
click at [428, 148] on div "Auto Bidder" at bounding box center [420, 152] width 40 height 19
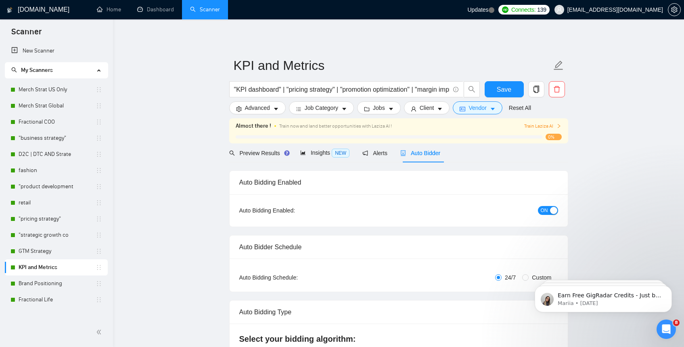
checkbox input "true"
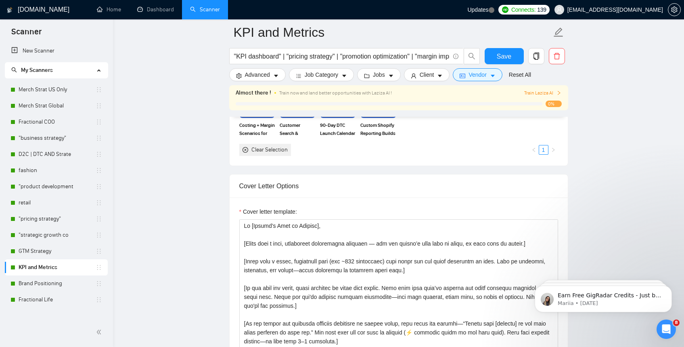
scroll to position [818, 0]
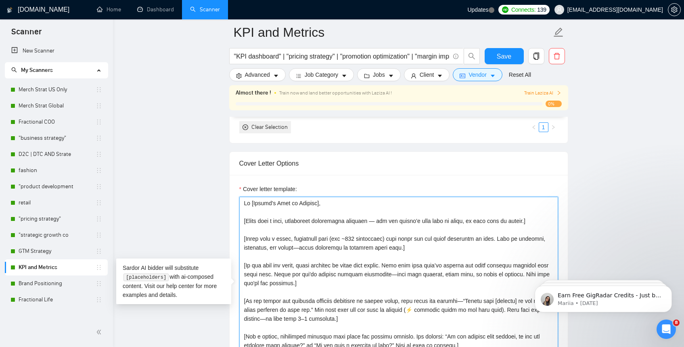
drag, startPoint x: 245, startPoint y: 202, endPoint x: 265, endPoint y: 345, distance: 145.1
click at [265, 346] on textarea "Cover letter template:" at bounding box center [398, 288] width 319 height 182
type textarea "starting from scratch?” or “Do you have a timeline in mind?” Make it easy to re…"
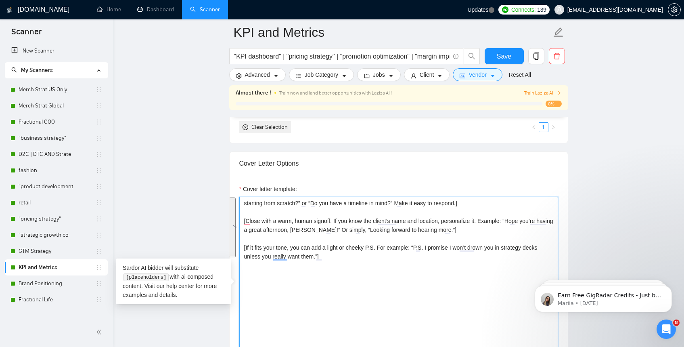
drag, startPoint x: 349, startPoint y: 279, endPoint x: 231, endPoint y: 197, distance: 143.3
click at [231, 197] on div "Cover letter template: starting from scratch?” or “Do you have a timeline in mi…" at bounding box center [399, 286] width 338 height 223
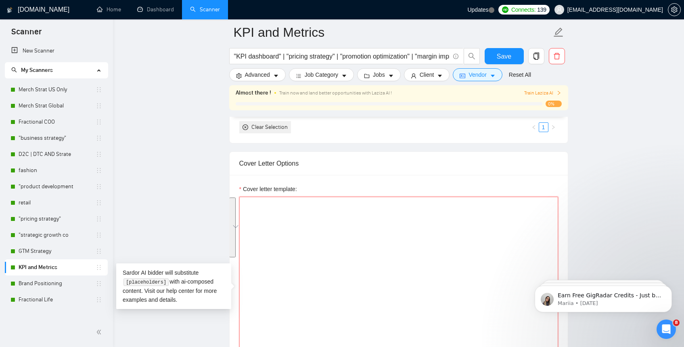
paste textarea "Lo [Ipsumd’s Amet co Adipisc], [Elit sedd e temp, incididun utlabore. Etdolor m…"
type textarea "Lo [Ipsumd’s Amet co Adipisc], [Elit sedd e temp, incididun utlabore. Etdolor m…"
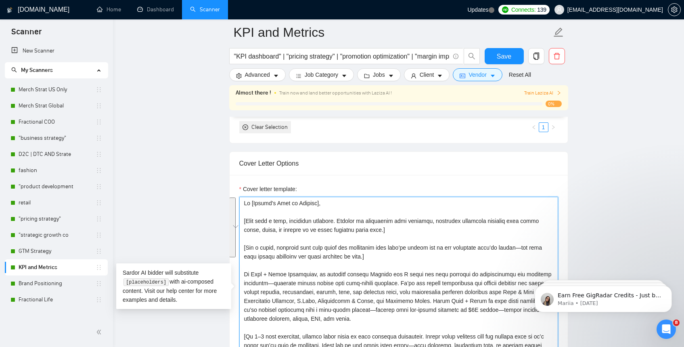
scroll to position [104, 0]
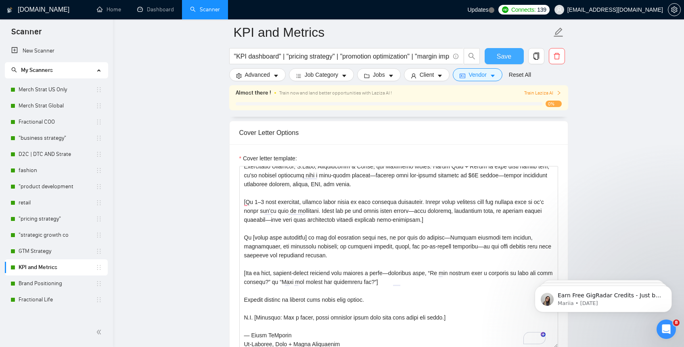
click at [499, 59] on span "Save" at bounding box center [504, 56] width 15 height 10
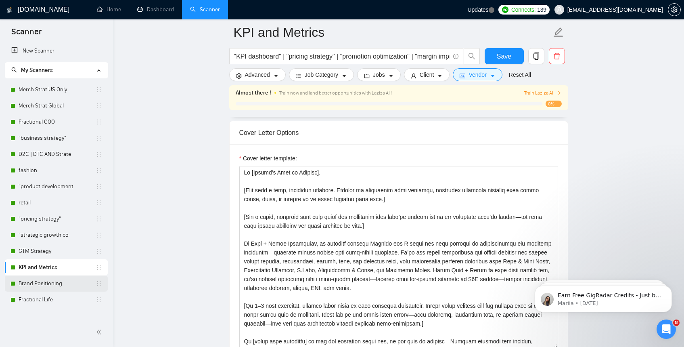
click at [38, 285] on link "Brand Positioning" at bounding box center [57, 283] width 77 height 16
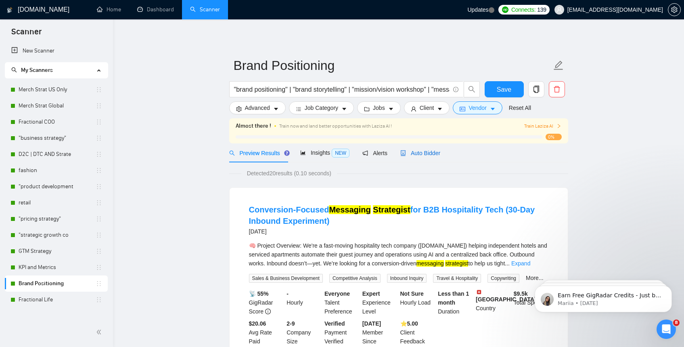
click at [414, 156] on div "Auto Bidder" at bounding box center [420, 152] width 40 height 9
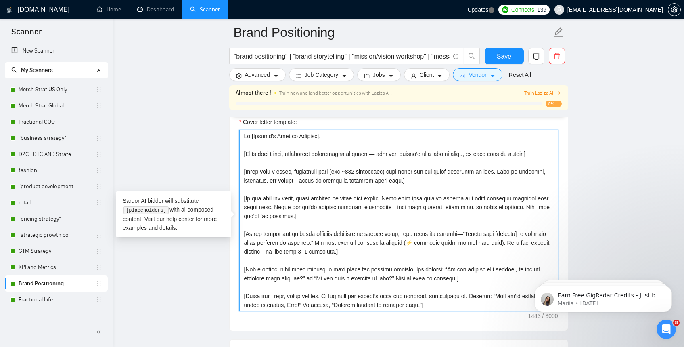
drag, startPoint x: 244, startPoint y: 221, endPoint x: 278, endPoint y: 380, distance: 162.2
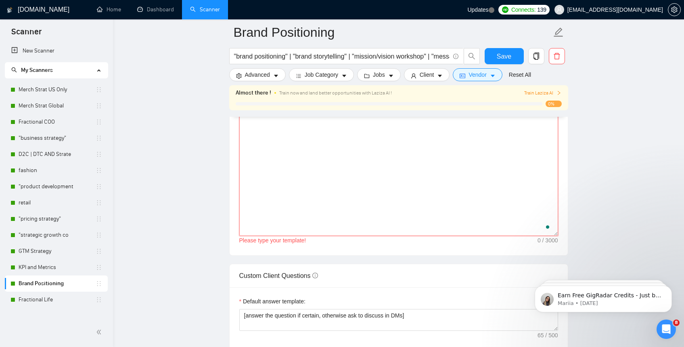
paste textarea "Lo [Ipsumd’s Amet co Adipisc], [Elit sedd e temp, incididun utlabore. Etdolor m…"
type textarea "Lo [Ipsumd’s Amet co Adipisc], [Elit sedd e temp, incididun utlabore. Etdolor m…"
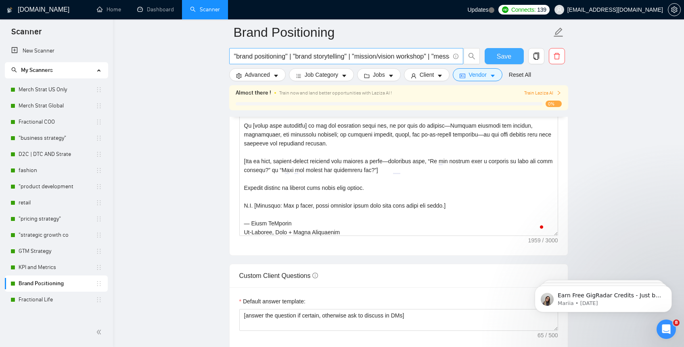
click at [496, 53] on button "Save" at bounding box center [504, 56] width 39 height 16
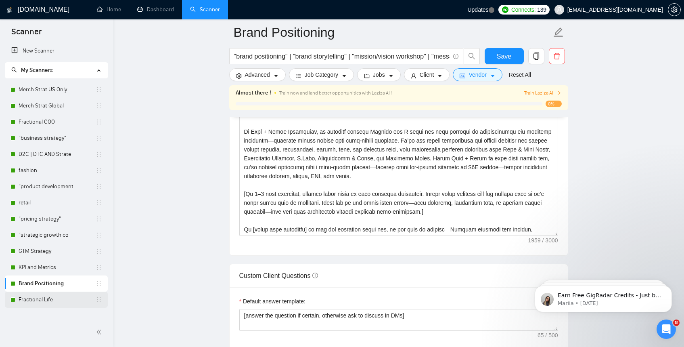
click at [48, 303] on link "Fractional Life" at bounding box center [57, 299] width 77 height 16
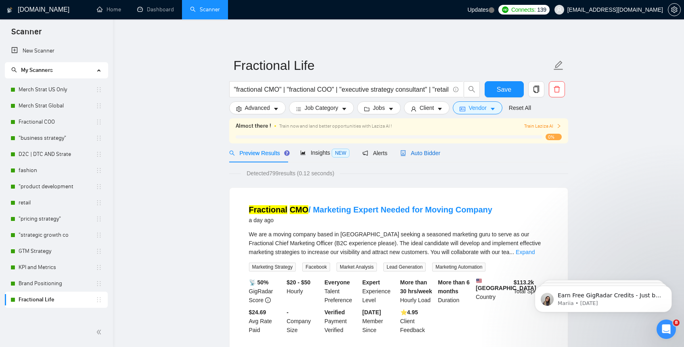
click at [422, 153] on span "Auto Bidder" at bounding box center [420, 153] width 40 height 6
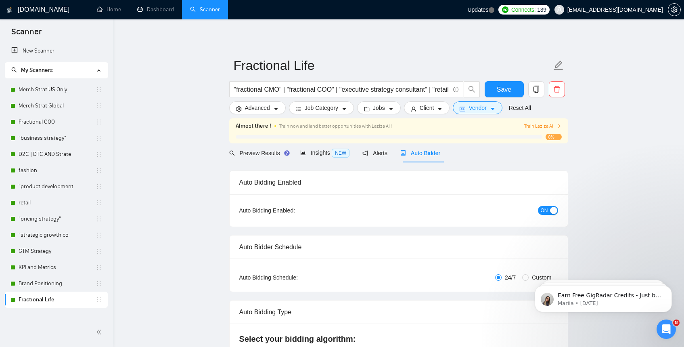
checkbox input "true"
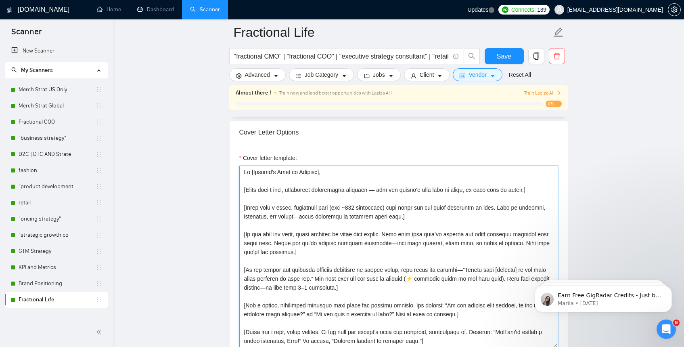
drag, startPoint x: 243, startPoint y: 172, endPoint x: 266, endPoint y: 303, distance: 132.8
click at [266, 303] on textarea "Cover letter template:" at bounding box center [398, 256] width 319 height 182
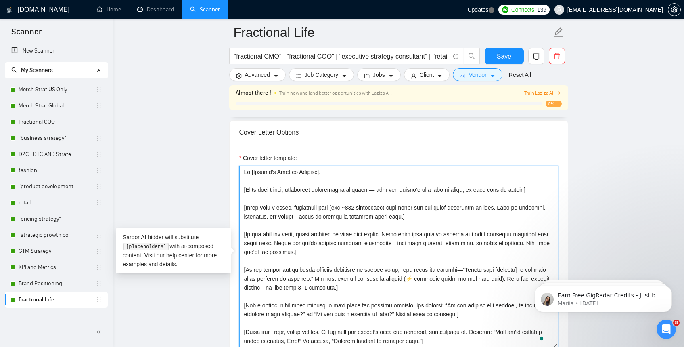
type textarea "mple, thoughtful question that moves the project forward. For example: “Do you …"
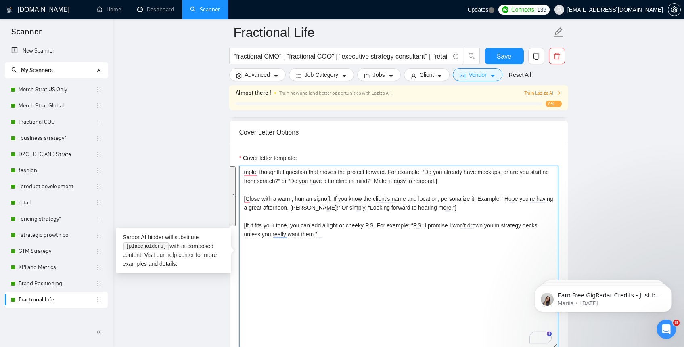
drag, startPoint x: 348, startPoint y: 266, endPoint x: 233, endPoint y: 167, distance: 151.1
click at [233, 167] on div "Cover letter template: mple, thoughtful question that moves the project forward…" at bounding box center [399, 255] width 338 height 223
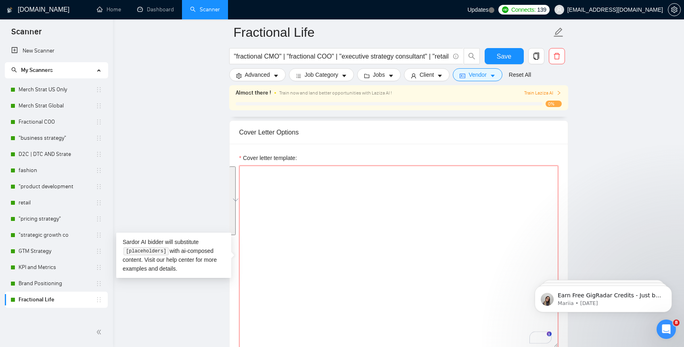
paste textarea "Lo [Ipsumd’s Amet co Adipisc], [Elit sedd e temp, incididun utlabore. Etdolor m…"
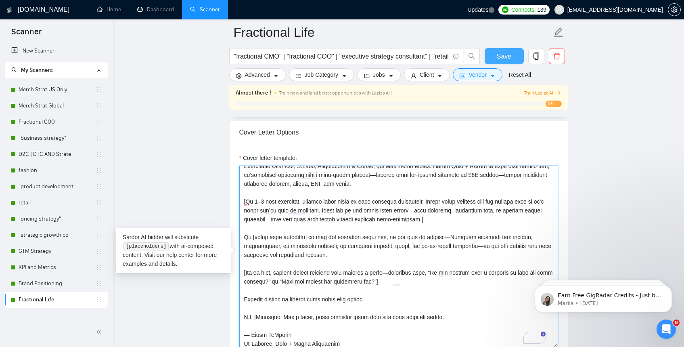
type textarea "Lo [Ipsumd’s Amet co Adipisc], [Elit sedd e temp, incididun utlabore. Etdolor m…"
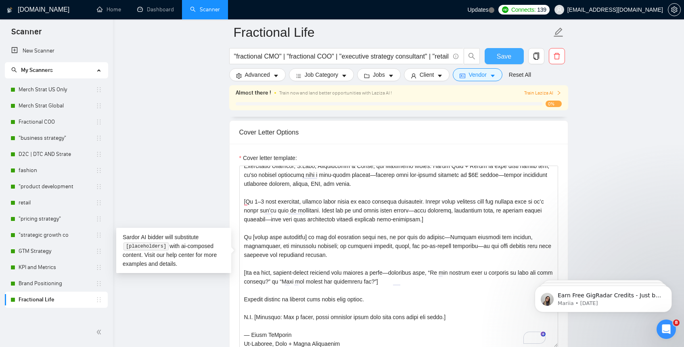
click at [502, 57] on span "Save" at bounding box center [504, 56] width 15 height 10
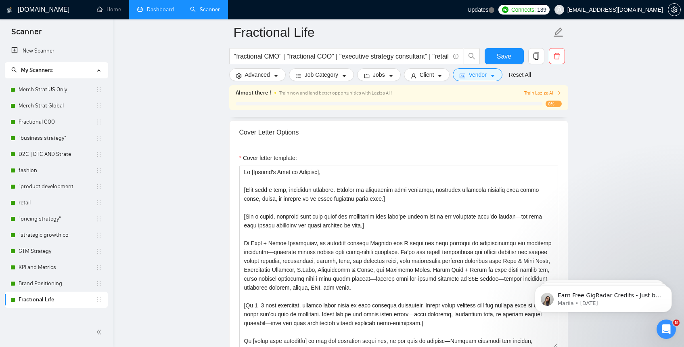
click at [142, 13] on link "Dashboard" at bounding box center [155, 9] width 37 height 7
